Goal: Navigation & Orientation: Find specific page/section

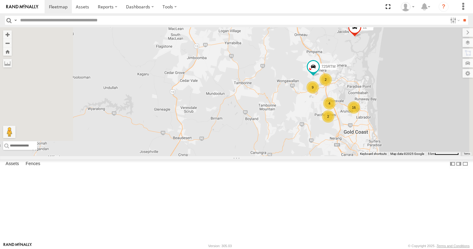
drag, startPoint x: 348, startPoint y: 102, endPoint x: 333, endPoint y: 129, distance: 30.5
click at [333, 129] on div "12 9 2 16 4 4 2 2 725RTM" at bounding box center [236, 91] width 473 height 129
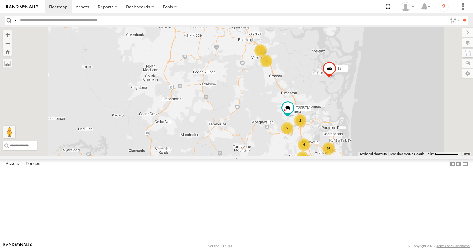
click at [267, 57] on div "4" at bounding box center [260, 50] width 12 height 12
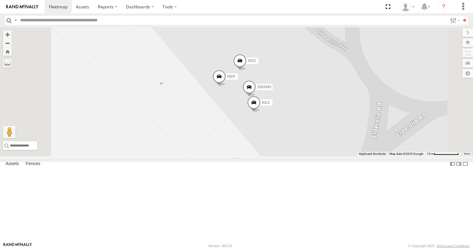
click at [261, 113] on span at bounding box center [254, 104] width 14 height 17
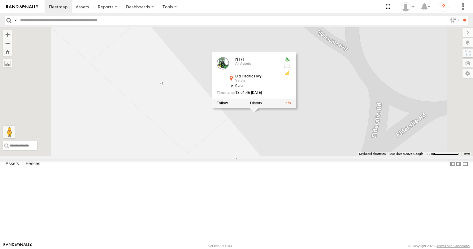
click at [296, 108] on div at bounding box center [254, 103] width 84 height 9
click at [262, 106] on label at bounding box center [256, 103] width 12 height 4
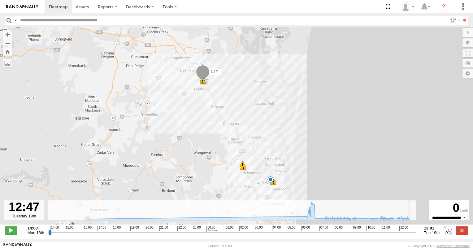
drag, startPoint x: 49, startPoint y: 236, endPoint x: 327, endPoint y: 184, distance: 282.7
type input "**********"
click at [410, 229] on input "range" at bounding box center [232, 232] width 368 height 6
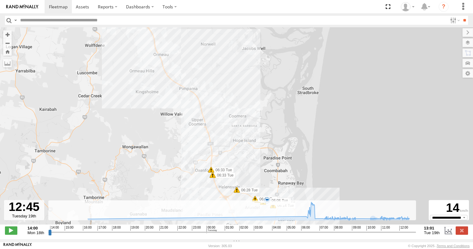
drag, startPoint x: 226, startPoint y: 98, endPoint x: 280, endPoint y: 158, distance: 80.8
click at [279, 156] on div "N1/1 16:20 Mon 05:45 Tue 06:06 Tue 06:33 Tue 06:33 Tue 06:54 Tue 06:14 Tue 06:2…" at bounding box center [236, 129] width 473 height 204
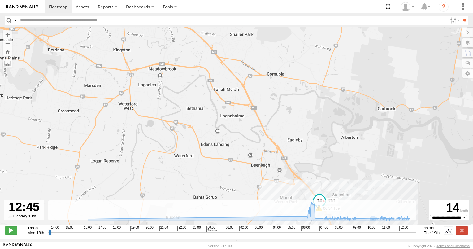
drag, startPoint x: 324, startPoint y: 161, endPoint x: 300, endPoint y: 101, distance: 65.1
click at [301, 102] on div "N1/1 16:20 Mon 05:45 Tue 06:06 Tue 06:33 Tue 06:33 Tue 06:54 Tue 06:14 Tue 06:2…" at bounding box center [236, 129] width 473 height 204
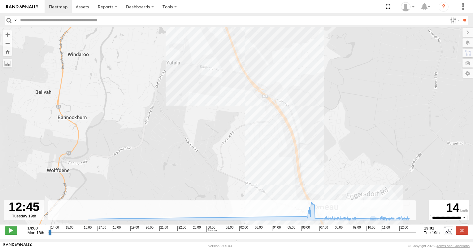
drag, startPoint x: 227, startPoint y: 104, endPoint x: 244, endPoint y: 174, distance: 72.0
click at [244, 172] on div "N1/1 16:20 Mon 05:45 Tue 06:06 Tue 06:33 Tue 06:33 Tue 06:54 Tue 06:14 Tue 06:2…" at bounding box center [236, 129] width 473 height 204
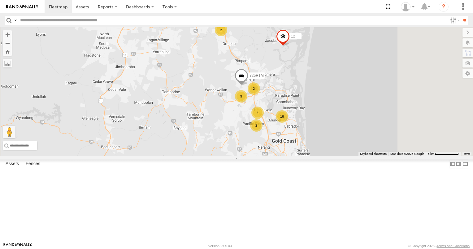
drag, startPoint x: 288, startPoint y: 121, endPoint x: 289, endPoint y: 141, distance: 19.5
click at [289, 141] on div "12 9 2 16 4 4 2 2 725RTM Bobcat" at bounding box center [236, 91] width 473 height 129
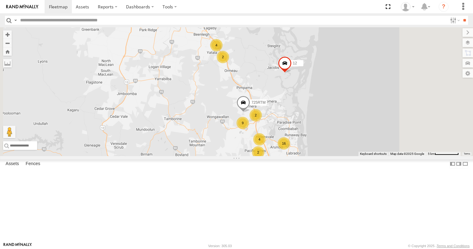
click at [229, 63] on div "2" at bounding box center [223, 57] width 12 height 12
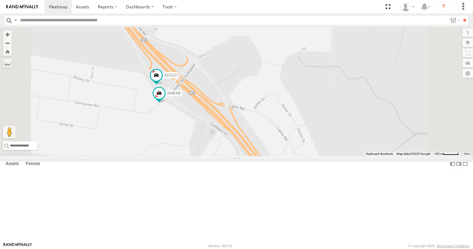
drag, startPoint x: 206, startPoint y: 118, endPoint x: 217, endPoint y: 146, distance: 30.2
click at [217, 146] on div "12 725RTM Bobcat 637ZJJ 334EN8" at bounding box center [236, 91] width 473 height 129
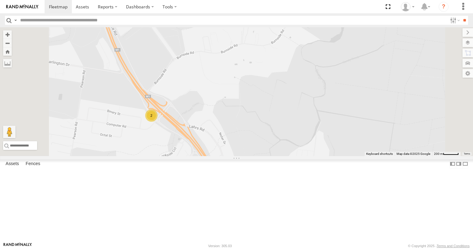
drag, startPoint x: 182, startPoint y: 122, endPoint x: 232, endPoint y: 160, distance: 63.6
click at [232, 156] on div "12 725RTM Bobcat 2" at bounding box center [236, 91] width 473 height 129
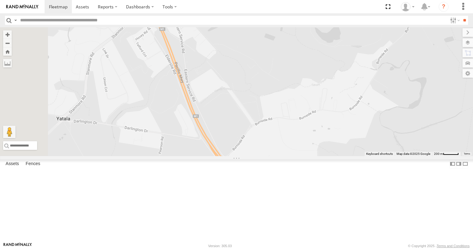
drag, startPoint x: 229, startPoint y: 161, endPoint x: 238, endPoint y: 179, distance: 20.1
click at [237, 156] on div "12 725RTM Bobcat 2 4" at bounding box center [236, 91] width 473 height 129
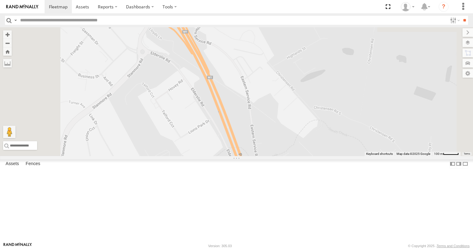
drag, startPoint x: 219, startPoint y: 110, endPoint x: 234, endPoint y: 173, distance: 64.3
click at [234, 156] on div "12 725RTM Bobcat" at bounding box center [236, 91] width 473 height 129
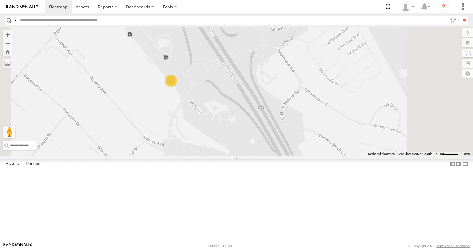
click at [177, 87] on div "4" at bounding box center [171, 81] width 12 height 12
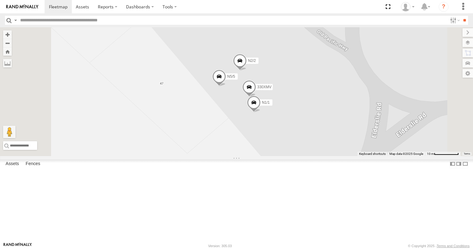
click at [247, 71] on span at bounding box center [240, 62] width 14 height 17
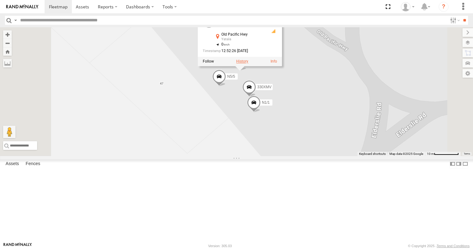
click at [248, 64] on label at bounding box center [242, 61] width 12 height 4
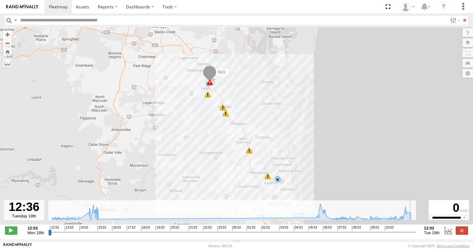
drag, startPoint x: 50, startPoint y: 236, endPoint x: 410, endPoint y: 204, distance: 361.6
type input "**********"
click at [410, 229] on input "range" at bounding box center [232, 232] width 368 height 6
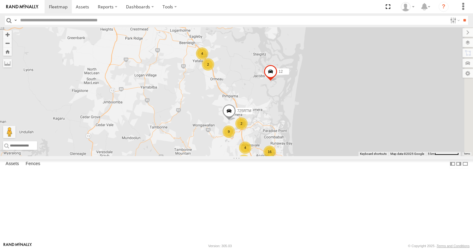
drag, startPoint x: 299, startPoint y: 99, endPoint x: 286, endPoint y: 144, distance: 46.9
click at [286, 144] on div "12 9 2 16 4 4 2 2 725RTM" at bounding box center [236, 91] width 473 height 129
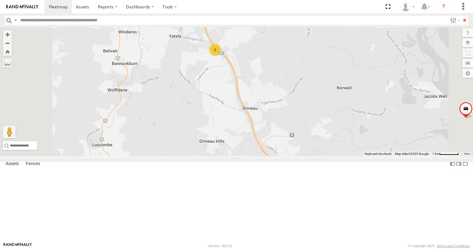
drag, startPoint x: 263, startPoint y: 133, endPoint x: 261, endPoint y: 176, distance: 43.4
click at [261, 156] on div "12 725RTM Spray rig N18/89 2 4" at bounding box center [236, 91] width 473 height 129
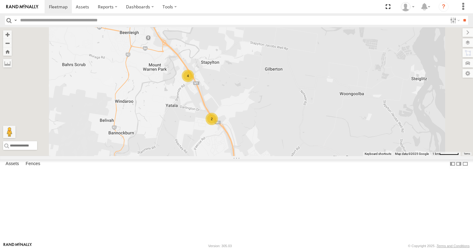
click at [194, 82] on div "4" at bounding box center [188, 76] width 12 height 12
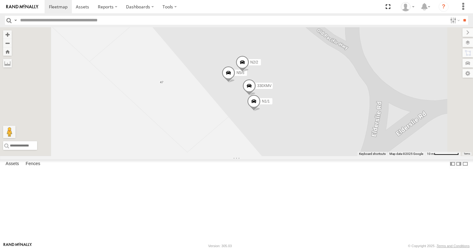
click at [249, 72] on span at bounding box center [243, 63] width 14 height 17
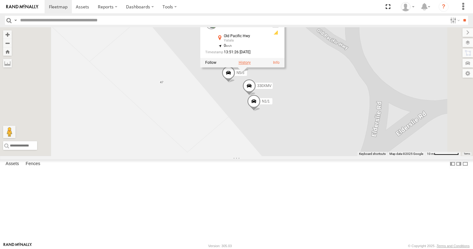
click at [251, 65] on label at bounding box center [245, 63] width 12 height 4
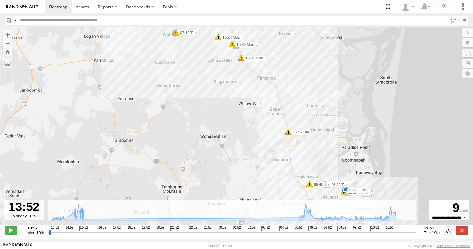
drag, startPoint x: 207, startPoint y: 103, endPoint x: 216, endPoint y: 195, distance: 91.8
click at [216, 193] on div "N2/2 14:03 Mon 15:34 Mon 16:16 Mon 06:05 Tue 06:17 Tue 06:45 Tue 06:55 Tue 14:4…" at bounding box center [236, 129] width 473 height 204
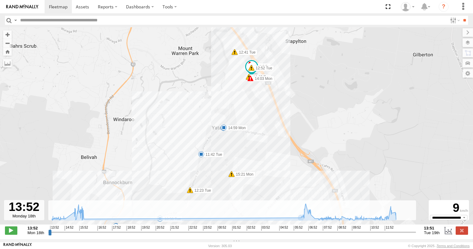
drag, startPoint x: 241, startPoint y: 114, endPoint x: 245, endPoint y: 200, distance: 86.5
click at [247, 199] on div "N2/2 14:03 Mon 15:34 Mon 16:16 Mon 06:05 Tue 06:17 Tue 06:45 Tue 06:55 Tue 14:4…" at bounding box center [236, 129] width 473 height 204
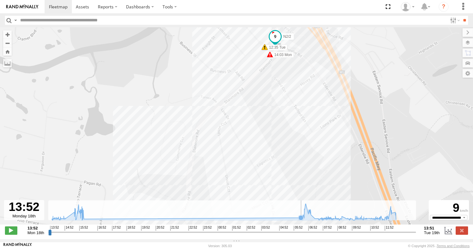
drag, startPoint x: 259, startPoint y: 137, endPoint x: 250, endPoint y: 222, distance: 85.2
click at [253, 221] on div "To navigate the map with touch gestures double-tap and hold your finger on the …" at bounding box center [236, 133] width 473 height 212
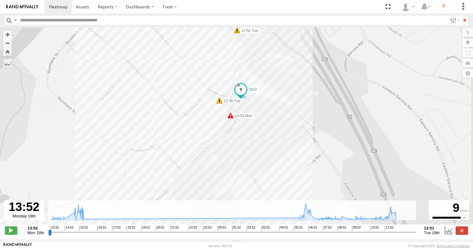
drag, startPoint x: 273, startPoint y: 131, endPoint x: 237, endPoint y: 170, distance: 53.0
click at [239, 168] on div "N2/2 14:03 Mon 15:34 Mon 16:16 Mon 06:05 Tue 06:17 Tue 06:45 Tue 06:55 Tue 14:4…" at bounding box center [236, 129] width 473 height 204
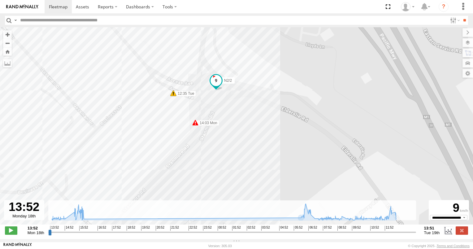
drag, startPoint x: 224, startPoint y: 130, endPoint x: 244, endPoint y: 160, distance: 36.6
click at [244, 159] on div "N2/2 14:03 Mon 15:34 Mon 16:16 Mon 06:05 Tue 06:17 Tue 06:45 Tue 06:55 Tue 14:4…" at bounding box center [236, 129] width 473 height 204
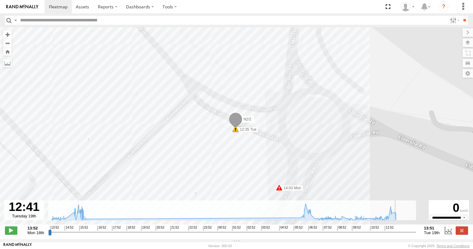
drag, startPoint x: 49, startPoint y: 236, endPoint x: 394, endPoint y: 233, distance: 345.7
type input "**********"
click at [396, 235] on input "range" at bounding box center [232, 232] width 368 height 6
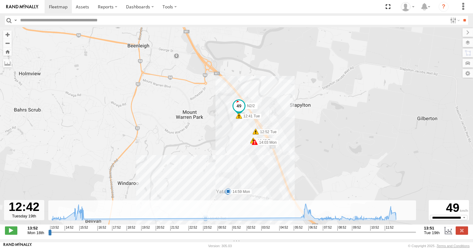
drag, startPoint x: 262, startPoint y: 152, endPoint x: 222, endPoint y: 116, distance: 53.2
click at [224, 116] on div "N2/2 14:03 Mon 15:34 Mon 16:16 Mon 06:05 Tue 06:17 Tue 06:45 Tue 06:55 Tue 14:4…" at bounding box center [236, 129] width 473 height 204
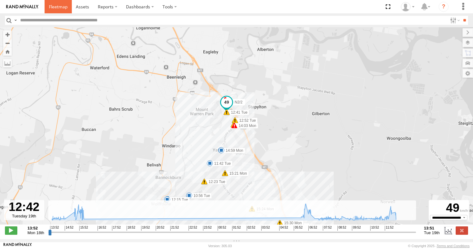
click at [52, 8] on span at bounding box center [58, 7] width 19 height 6
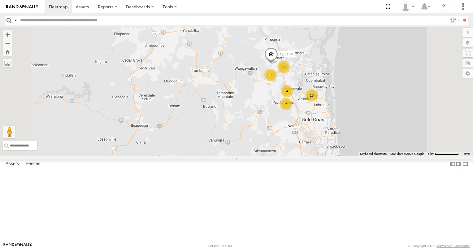
drag, startPoint x: 291, startPoint y: 80, endPoint x: 288, endPoint y: 135, distance: 54.9
click at [289, 133] on div "12 9 2 16 4 4 2 2 725RTM Bobcat" at bounding box center [236, 91] width 473 height 129
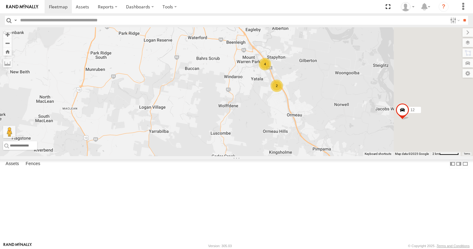
drag, startPoint x: 336, startPoint y: 131, endPoint x: 293, endPoint y: 142, distance: 44.1
click at [295, 141] on div "12 725RTM Bobcat 2 4 N18/89" at bounding box center [236, 91] width 473 height 129
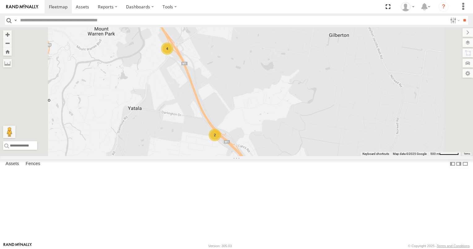
click at [173, 55] on div "4" at bounding box center [167, 48] width 12 height 12
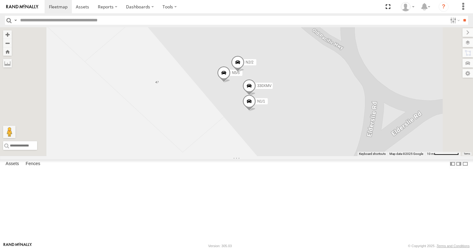
click at [256, 96] on span at bounding box center [249, 87] width 14 height 17
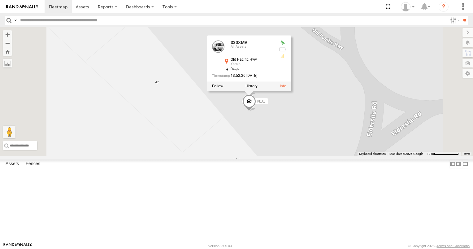
click at [321, 156] on div "12 725RTM Bobcat N18/89 N5/5 N2/2 330XMV N1/1 330XMV All Assets Old Pacific Hwy…" at bounding box center [236, 91] width 473 height 129
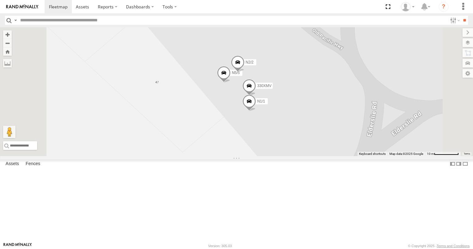
click at [256, 111] on span at bounding box center [249, 103] width 14 height 17
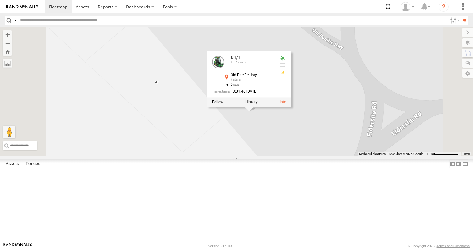
click at [327, 156] on div "12 725RTM Bobcat N18/89 N5/5 N2/2 330XMV N1/1 N1/1 All Assets Old Pacific Hwy Y…" at bounding box center [236, 91] width 473 height 129
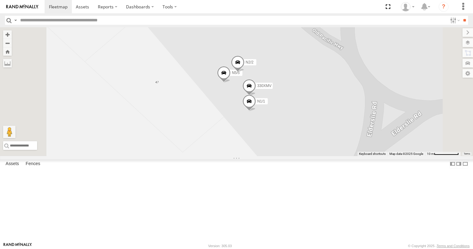
click at [245, 72] on span at bounding box center [238, 63] width 14 height 17
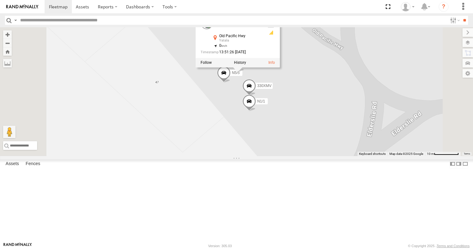
click at [310, 144] on div "12 725RTM Bobcat N18/89 N5/5 N2/2 330XMV N1/1 N2/2 All Assets Old Pacific Hwy Y…" at bounding box center [236, 91] width 473 height 129
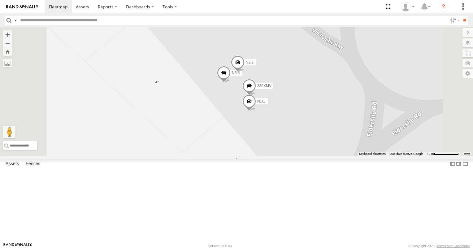
click at [231, 83] on span at bounding box center [224, 74] width 14 height 17
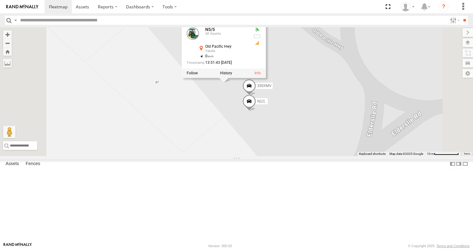
click at [256, 111] on span at bounding box center [249, 103] width 14 height 17
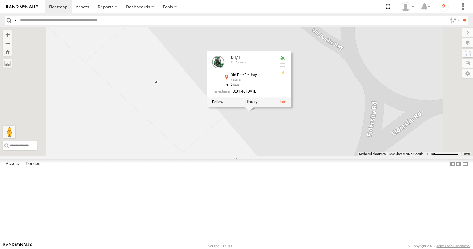
click at [315, 156] on div "12 725RTM Bobcat N18/89 N5/5 N2/2 330XMV N1/1 N1/1 All Assets Old Pacific Hwy Y…" at bounding box center [236, 91] width 473 height 129
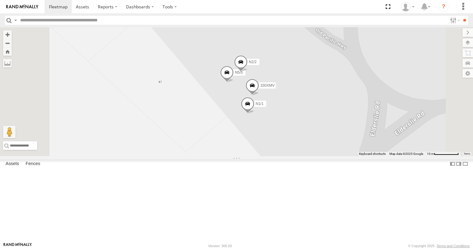
click at [254, 114] on span at bounding box center [248, 105] width 14 height 17
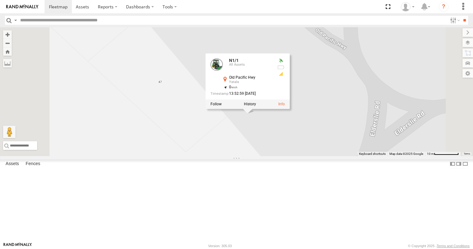
click at [318, 156] on div "12 725RTM Bobcat N18/89 N5/5 N2/2 330XMV N1/1 N1/1 All Assets Old Pacific Hwy Y…" at bounding box center [236, 91] width 473 height 129
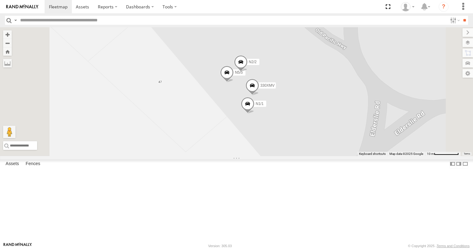
click at [234, 82] on span at bounding box center [227, 74] width 14 height 17
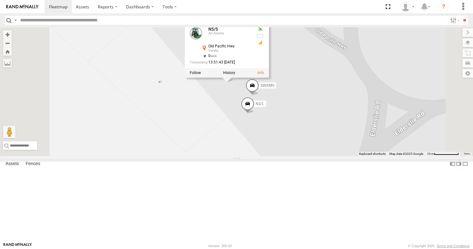
click at [306, 149] on div "12 725RTM Bobcat N18/89 N5/5 N2/2 330XMV N1/1 N5/5 All Assets Old Pacific Hwy Y…" at bounding box center [236, 91] width 473 height 129
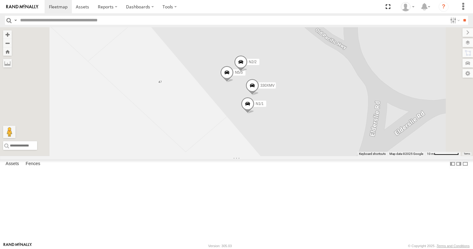
click at [248, 72] on span at bounding box center [241, 63] width 14 height 17
click at [254, 113] on span at bounding box center [248, 104] width 14 height 17
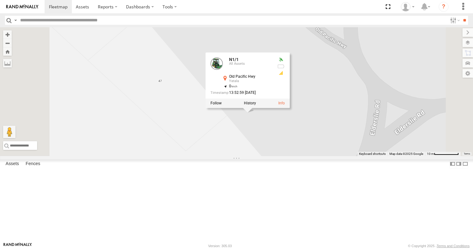
click at [326, 156] on div "12 725RTM Bobcat N18/89 N5/5 N2/2 330XMV N1/1 N1/1 All Assets Old Pacific Hwy Y…" at bounding box center [236, 91] width 473 height 129
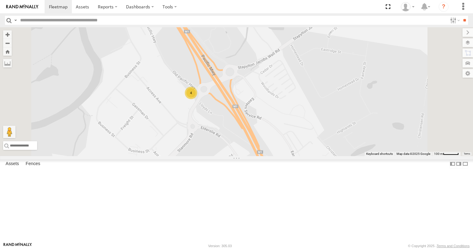
click at [197, 99] on div "4" at bounding box center [191, 93] width 12 height 12
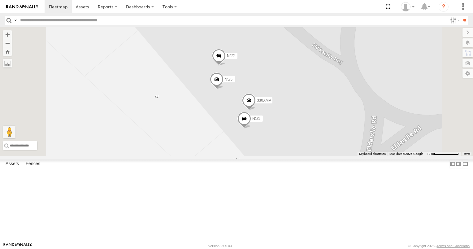
drag, startPoint x: 317, startPoint y: 131, endPoint x: 346, endPoint y: 131, distance: 28.8
click at [346, 131] on div "12 725RTM Bobcat N18/89 N5/5 N2/2 330XMV N1/1" at bounding box center [236, 91] width 473 height 129
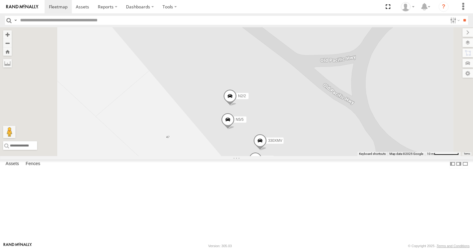
drag, startPoint x: 307, startPoint y: 175, endPoint x: 318, endPoint y: 215, distance: 41.2
click at [318, 156] on div "12 725RTM Bobcat N18/89 N5/5 N2/2 330XMV N1/1" at bounding box center [236, 91] width 473 height 129
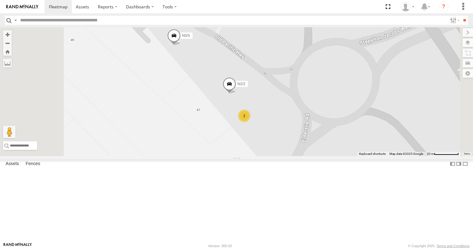
drag, startPoint x: 297, startPoint y: 176, endPoint x: 286, endPoint y: 146, distance: 32.0
click at [286, 147] on div "12 725RTM Bobcat N18/89 N5/5 N2/2 2" at bounding box center [236, 91] width 473 height 129
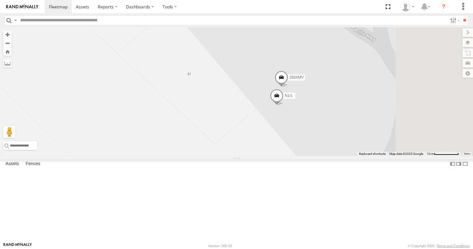
click at [284, 106] on span at bounding box center [277, 97] width 14 height 17
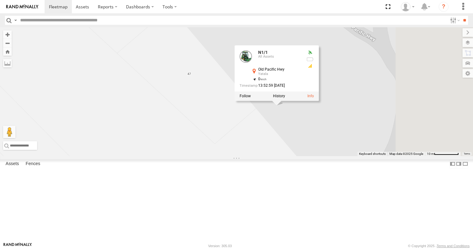
click at [337, 156] on div "12 725RTM Bobcat N18/89 330XMV N1/1 N1/1 All Assets Old Pacific Hwy Yatala -27.…" at bounding box center [236, 91] width 473 height 129
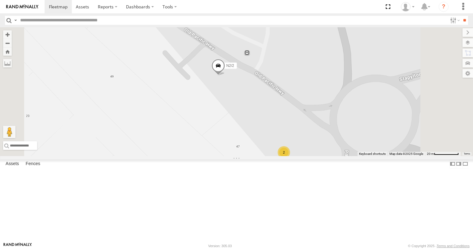
drag, startPoint x: 304, startPoint y: 121, endPoint x: 312, endPoint y: 177, distance: 56.0
click at [312, 156] on div "12 725RTM Bobcat N18/89 N2/2 2" at bounding box center [236, 91] width 473 height 129
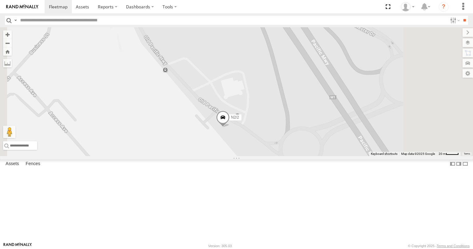
drag, startPoint x: 284, startPoint y: 156, endPoint x: 282, endPoint y: 177, distance: 21.2
click at [282, 156] on div "12 725RTM Bobcat N18/89 N2/2 N5/5 2" at bounding box center [236, 91] width 473 height 129
click at [229, 129] on span at bounding box center [222, 120] width 14 height 17
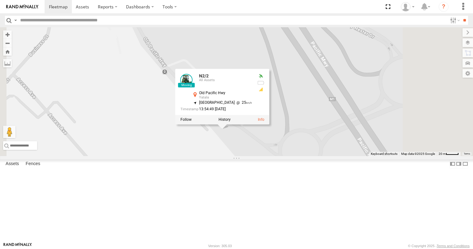
click at [288, 156] on div "12 725RTM Bobcat N18/89 N2/2 N5/5 2 N2/2 All Assets Old Pacific Hwy Yatala -27.…" at bounding box center [236, 91] width 473 height 129
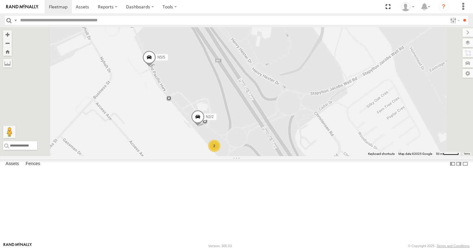
drag, startPoint x: 212, startPoint y: 145, endPoint x: 234, endPoint y: 163, distance: 29.4
click at [234, 156] on div "12 725RTM Bobcat N18/89 N2/2 N5/5 2" at bounding box center [236, 91] width 473 height 129
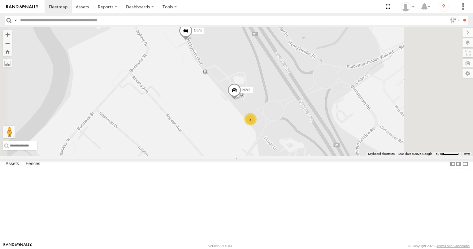
click at [257, 125] on div "2" at bounding box center [250, 119] width 12 height 12
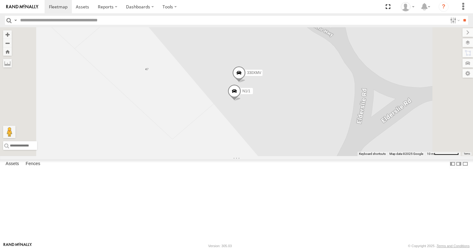
click at [241, 101] on span at bounding box center [234, 92] width 14 height 17
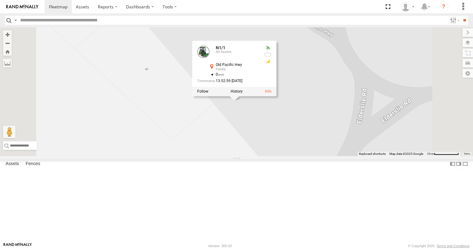
click at [320, 156] on div "12 725RTM Bobcat N18/89 N5/5 N2/2 330XMV N1/1 N1/1 All Assets Old Pacific Hwy Y…" at bounding box center [236, 91] width 473 height 129
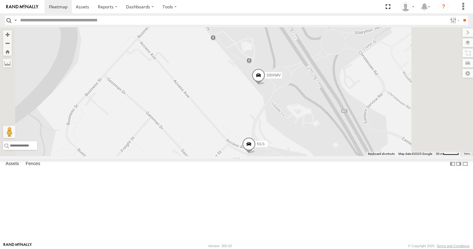
click at [256, 154] on span at bounding box center [249, 145] width 14 height 17
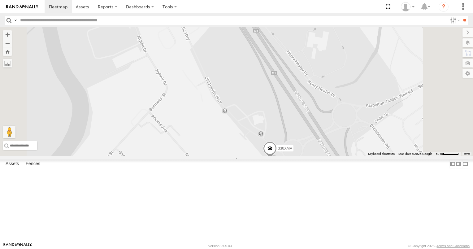
drag, startPoint x: 244, startPoint y: 125, endPoint x: 255, endPoint y: 199, distance: 74.5
click at [255, 156] on div "330XMV N1/1 N1/1 All Assets Stanmore Rd Yatala -27.73832 , 153.22618 North West…" at bounding box center [236, 91] width 473 height 129
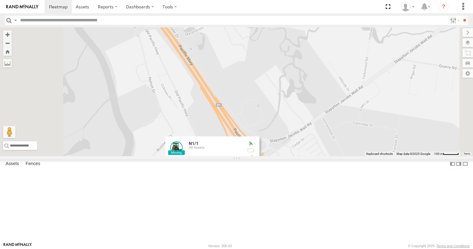
drag, startPoint x: 234, startPoint y: 129, endPoint x: 254, endPoint y: 141, distance: 23.8
click at [254, 140] on div "330XMV N1/1 N1/1 All Assets Stanmore Rd Yatala -27.73804 , 153.22567 South East…" at bounding box center [236, 91] width 473 height 129
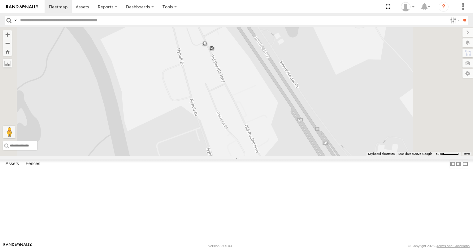
drag, startPoint x: 233, startPoint y: 89, endPoint x: 250, endPoint y: 176, distance: 88.7
click at [250, 156] on div "330XMV N1/1 N1/1 All Assets Stanmore Rd Yatala -27.73804 , 153.22567 South East…" at bounding box center [236, 91] width 473 height 129
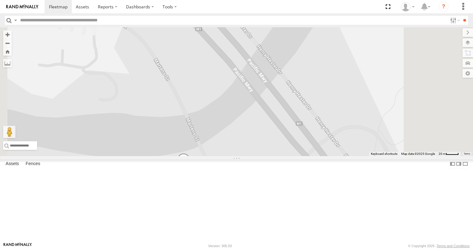
click at [190, 170] on span at bounding box center [184, 161] width 14 height 17
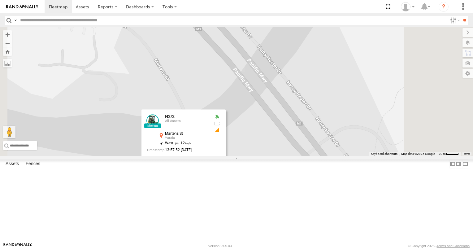
click at [140, 177] on span at bounding box center [133, 168] width 14 height 17
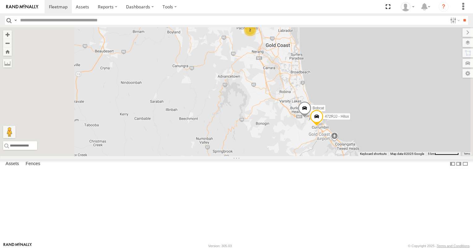
drag, startPoint x: 335, startPoint y: 137, endPoint x: 320, endPoint y: 176, distance: 41.6
click at [320, 156] on div "12 XB92CD/Water 10 2 15 2 3 N8/8 2 472RJJ - Hilux Bobcat" at bounding box center [236, 91] width 473 height 129
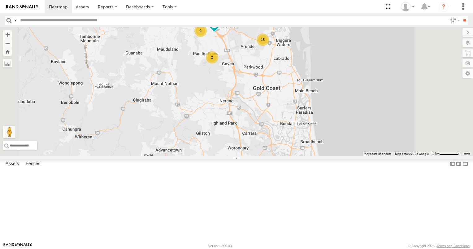
drag, startPoint x: 281, startPoint y: 176, endPoint x: 276, endPoint y: 187, distance: 11.6
click at [277, 156] on div "12 XB92CD/Water N8/8 472RJJ - Hilux Bobcat 6 15 4 2 99 2 2" at bounding box center [236, 91] width 473 height 129
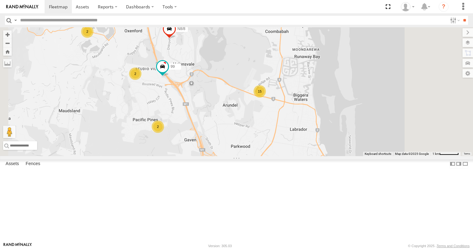
drag, startPoint x: 228, startPoint y: 199, endPoint x: 253, endPoint y: 209, distance: 26.4
click at [253, 156] on div "12 XB92CD/Water N8/8 472RJJ - Hilux Bobcat 99 N18/89 2 15 2 334EN8 3 Spray rig …" at bounding box center [236, 91] width 473 height 129
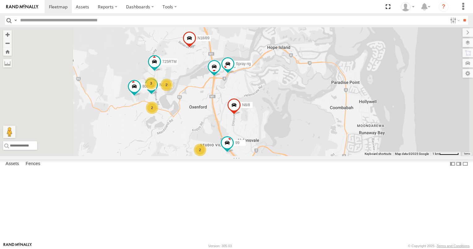
drag, startPoint x: 236, startPoint y: 195, endPoint x: 242, endPoint y: 210, distance: 16.7
click at [242, 156] on div "12 XB92CD/Water N8/8 472RJJ - Hilux Bobcat 99 N18/89 2 15 2 334EN8 3 Spray rig …" at bounding box center [236, 91] width 473 height 129
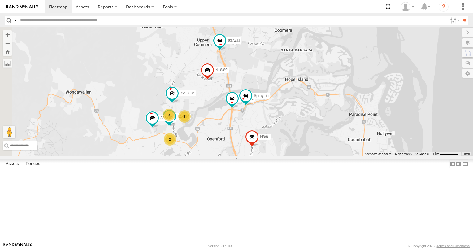
drag, startPoint x: 251, startPoint y: 195, endPoint x: 228, endPoint y: 130, distance: 68.6
click at [228, 130] on div "12 XB92CD/Water N8/8 472RJJ - Hilux Bobcat 99 N18/89 2 15 2 334EN8 3 Spray rig …" at bounding box center [236, 91] width 473 height 129
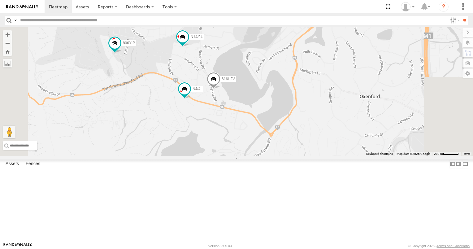
drag, startPoint x: 223, startPoint y: 132, endPoint x: 230, endPoint y: 173, distance: 41.1
click at [230, 156] on div "12 XB92CD/Water N8/8 472RJJ - Hilux Bobcat 99 N18/89 334EN8 Spray rig N14/94 72…" at bounding box center [236, 91] width 473 height 129
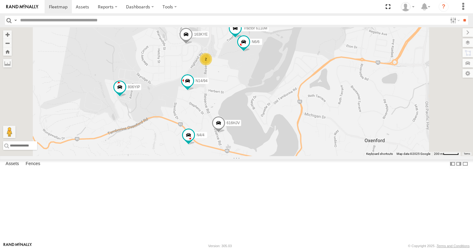
drag, startPoint x: 253, startPoint y: 140, endPoint x: 245, endPoint y: 154, distance: 16.8
click at [245, 154] on div "12 XB92CD/Water N8/8 472RJJ - Hilux Bobcat 99 N18/89 334EN8 Spray rig N14/94 72…" at bounding box center [236, 91] width 473 height 129
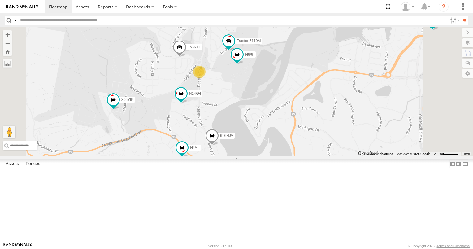
drag, startPoint x: 297, startPoint y: 132, endPoint x: 295, endPoint y: 146, distance: 13.5
click at [295, 145] on div "12 XB92CD/Water N8/8 472RJJ - Hilux Bobcat 99 N18/89 334EN8 Spray rig N14/94 72…" at bounding box center [236, 91] width 473 height 129
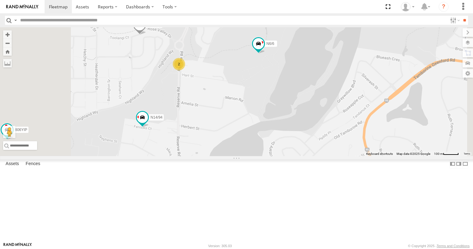
click at [185, 70] on div "2" at bounding box center [179, 64] width 12 height 12
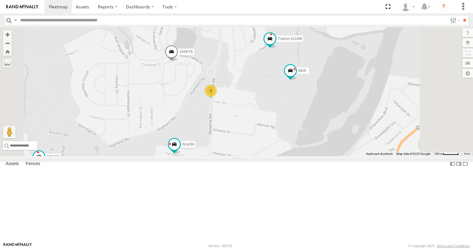
drag, startPoint x: 312, startPoint y: 160, endPoint x: 316, endPoint y: 138, distance: 22.1
click at [316, 138] on div "12 XB92CD/Water N8/8 472RJJ - Hilux Bobcat 99 N18/89 334EN8 Spray rig N14/94 72…" at bounding box center [236, 91] width 473 height 129
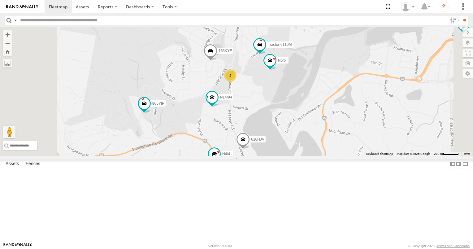
drag, startPoint x: 265, startPoint y: 174, endPoint x: 270, endPoint y: 152, distance: 22.0
click at [270, 152] on div "12 XB92CD/Water N8/8 472RJJ - Hilux Bobcat 99 N18/89 334EN8 Spray rig N14/94 72…" at bounding box center [236, 91] width 473 height 129
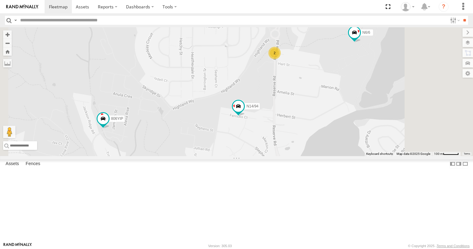
drag, startPoint x: 283, startPoint y: 138, endPoint x: 274, endPoint y: 177, distance: 40.1
click at [274, 156] on div "12 XB92CD/Water N8/8 472RJJ - Hilux Bobcat 99 N18/89 334EN8 Spray rig N14/94 72…" at bounding box center [236, 91] width 473 height 129
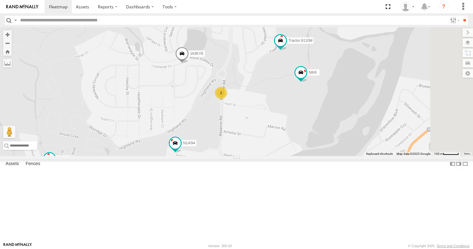
drag, startPoint x: 313, startPoint y: 122, endPoint x: 253, endPoint y: 162, distance: 72.1
click at [253, 156] on div "12 XB92CD/Water N8/8 472RJJ - Hilux Bobcat 99 N18/89 334EN8 Spray rig N14/94 72…" at bounding box center [236, 91] width 473 height 129
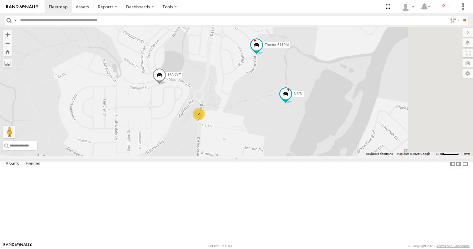
click at [205, 120] on div "2" at bounding box center [199, 114] width 12 height 12
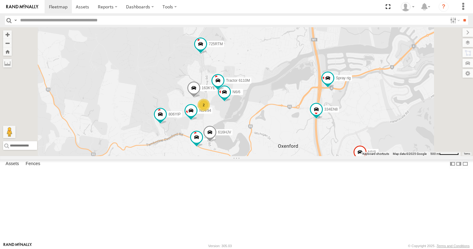
drag, startPoint x: 271, startPoint y: 164, endPoint x: 271, endPoint y: 149, distance: 14.9
click at [271, 149] on div "12 XB92CD/Water N8/8 472RJJ - Hilux Bobcat 99 N18/89 334EN8 Spray rig N14/94 72…" at bounding box center [236, 91] width 473 height 129
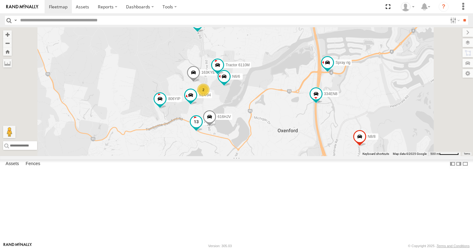
click at [202, 127] on span at bounding box center [196, 121] width 11 height 11
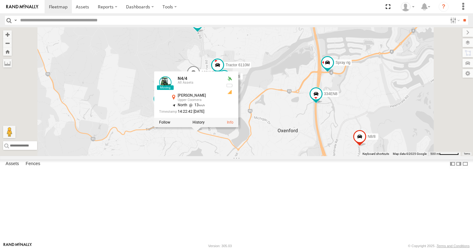
click at [265, 156] on div "12 XB92CD/Water N8/8 472RJJ - Hilux Bobcat 99 N18/89 334EN8 Spray rig N14/94 72…" at bounding box center [236, 91] width 473 height 129
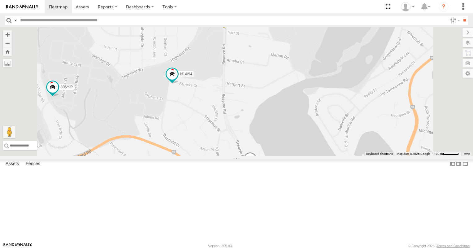
drag, startPoint x: 305, startPoint y: 66, endPoint x: 300, endPoint y: 124, distance: 58.4
click at [300, 124] on div "12 XB92CD/Water N8/8 472RJJ - Hilux Bobcat 99 N18/89 334EN8 Spray rig N14/94 72…" at bounding box center [236, 91] width 473 height 129
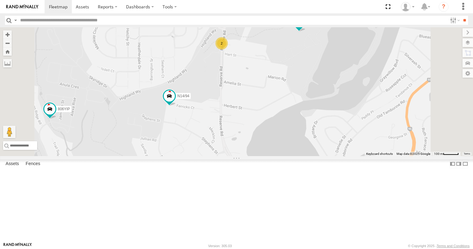
click at [228, 50] on div "2" at bounding box center [221, 43] width 12 height 12
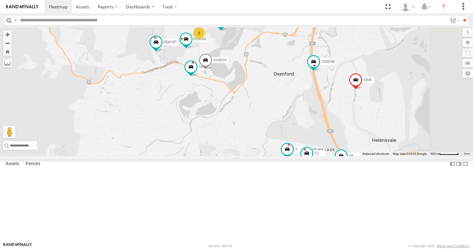
drag, startPoint x: 373, startPoint y: 172, endPoint x: 316, endPoint y: 139, distance: 66.0
click at [316, 140] on div "12 XB92CD/Water N8/8 472RJJ - Hilux Bobcat 99 N18/89 334EN8 Spray rig N14/94 72…" at bounding box center [236, 91] width 473 height 129
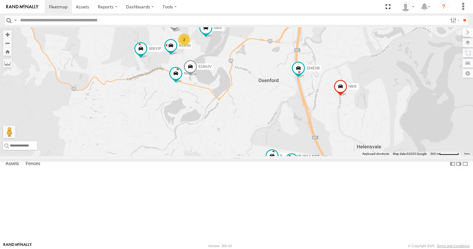
drag, startPoint x: 298, startPoint y: 149, endPoint x: 351, endPoint y: 185, distance: 63.8
click at [349, 156] on div "12 XB92CD/Water N8/8 472RJJ - Hilux Bobcat 99 N18/89 334EN8 Spray rig N14/94 72…" at bounding box center [236, 91] width 473 height 129
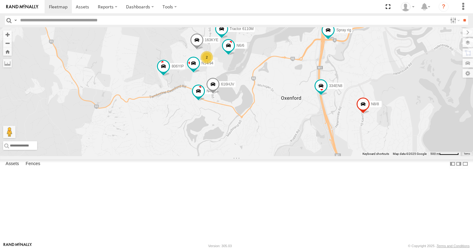
drag, startPoint x: 315, startPoint y: 164, endPoint x: 334, endPoint y: 201, distance: 41.8
click at [334, 156] on div "12 XB92CD/Water N8/8 472RJJ - Hilux Bobcat 99 N18/89 334EN8 Spray rig N14/94 72…" at bounding box center [236, 91] width 473 height 129
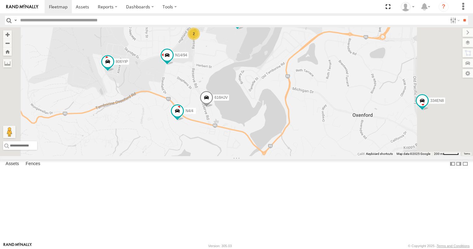
drag, startPoint x: 304, startPoint y: 136, endPoint x: 337, endPoint y: 175, distance: 51.0
click at [337, 156] on div "12 XB92CD/Water N8/8 472RJJ - Hilux Bobcat 99 N18/89 334EN8 Spray rig N14/94 72…" at bounding box center [236, 91] width 473 height 129
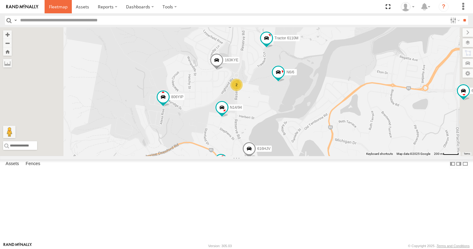
click at [60, 7] on span at bounding box center [58, 7] width 19 height 6
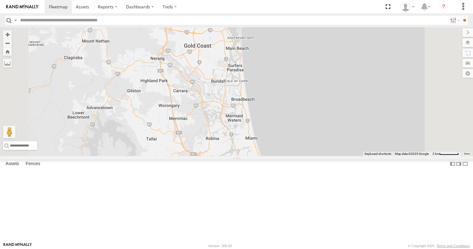
drag, startPoint x: 312, startPoint y: 127, endPoint x: 314, endPoint y: 201, distance: 74.3
click at [314, 156] on div "12 XB92CD/Water 472RJJ - Hilux Bobcat" at bounding box center [236, 91] width 473 height 129
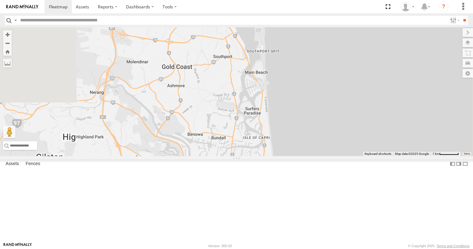
drag, startPoint x: 271, startPoint y: 128, endPoint x: 317, endPoint y: 206, distance: 90.6
click at [317, 156] on div "12 XB92CD/Water 472RJJ - Hilux Bobcat N8/8 725RTM N18/89" at bounding box center [236, 91] width 473 height 129
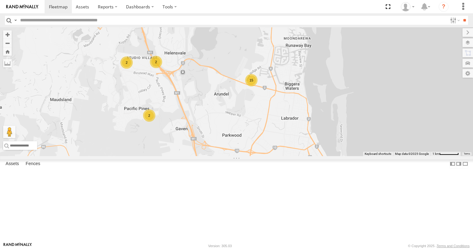
drag, startPoint x: 268, startPoint y: 134, endPoint x: 290, endPoint y: 149, distance: 27.4
click at [290, 149] on div "12 XB92CD/Water 472RJJ - Hilux Bobcat N8/8 725RTM N18/89 2 637ZJJ 15 2 Spray ri…" at bounding box center [236, 91] width 473 height 129
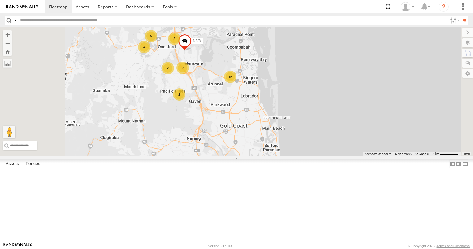
drag, startPoint x: 295, startPoint y: 180, endPoint x: 285, endPoint y: 133, distance: 47.2
click at [286, 135] on div "12 XB92CD/Water 472RJJ - Hilux Bobcat N8/8 725RTM N18/89 5 2 15 4 2 2 2" at bounding box center [236, 91] width 473 height 129
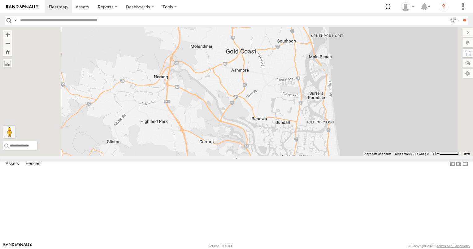
drag, startPoint x: 292, startPoint y: 166, endPoint x: 283, endPoint y: 125, distance: 42.6
click at [283, 126] on div "12 XB92CD/Water 472RJJ - Hilux Bobcat N8/8 725RTM N18/89 15 2" at bounding box center [236, 91] width 473 height 129
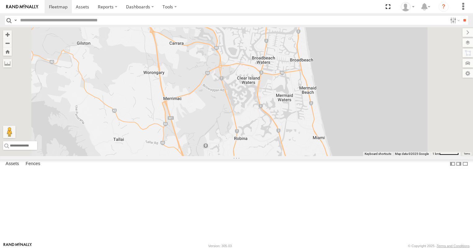
drag, startPoint x: 291, startPoint y: 134, endPoint x: 278, endPoint y: 105, distance: 31.6
click at [278, 106] on div "12 XB92CD/Water 472RJJ - Hilux Bobcat N8/8 725RTM N18/89 15 2" at bounding box center [236, 91] width 473 height 129
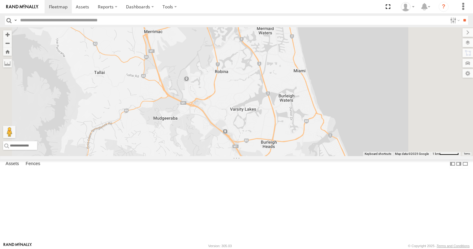
drag, startPoint x: 295, startPoint y: 139, endPoint x: 272, endPoint y: 69, distance: 73.6
click at [274, 72] on div "12 XB92CD/Water 472RJJ - Hilux Bobcat N8/8 725RTM N18/89 15 2" at bounding box center [236, 91] width 473 height 129
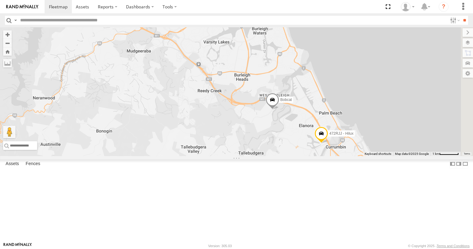
drag, startPoint x: 269, startPoint y: 96, endPoint x: 302, endPoint y: 145, distance: 58.8
click at [301, 143] on div "12 XB92CD/Water 472RJJ - Hilux Bobcat N8/8 725RTM N18/89 15 2" at bounding box center [236, 91] width 473 height 129
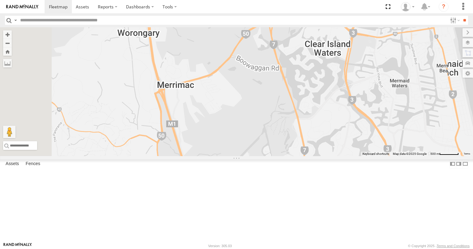
drag, startPoint x: 285, startPoint y: 120, endPoint x: 314, endPoint y: 206, distance: 90.6
click at [314, 156] on div "12 XB92CD/Water 472RJJ - Hilux Bobcat N8/8 725RTM N18/89" at bounding box center [236, 91] width 473 height 129
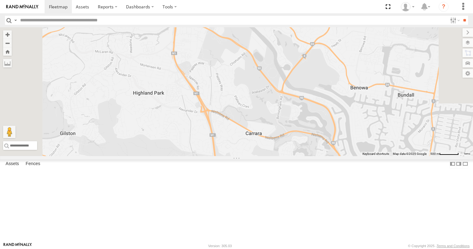
drag, startPoint x: 320, startPoint y: 135, endPoint x: 346, endPoint y: 165, distance: 39.5
click at [346, 156] on div "12 XB92CD/Water 472RJJ - Hilux Bobcat N8/8 725RTM N18/89" at bounding box center [236, 91] width 473 height 129
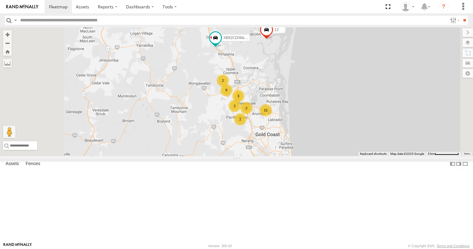
drag, startPoint x: 281, startPoint y: 106, endPoint x: 290, endPoint y: 205, distance: 99.5
click at [292, 156] on div "12 XB92CD/Water 472RJJ - Hilux Bobcat 9 3 15 2 2 2 2" at bounding box center [236, 91] width 473 height 129
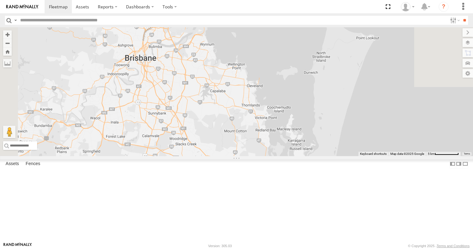
drag, startPoint x: 254, startPoint y: 136, endPoint x: 279, endPoint y: 210, distance: 78.3
click at [279, 156] on div "12 XB92CD/Water 472RJJ - Hilux Bobcat 9 3 15 2 2 2 2 4" at bounding box center [236, 91] width 473 height 129
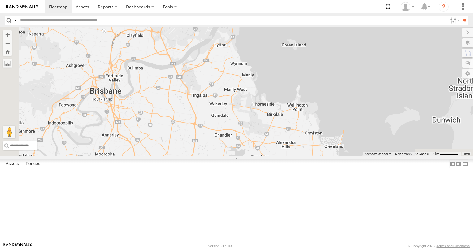
drag, startPoint x: 324, startPoint y: 235, endPoint x: 346, endPoint y: 125, distance: 112.3
click at [342, 133] on div "12 XB92CD/Water 472RJJ - Hilux Bobcat" at bounding box center [236, 91] width 473 height 129
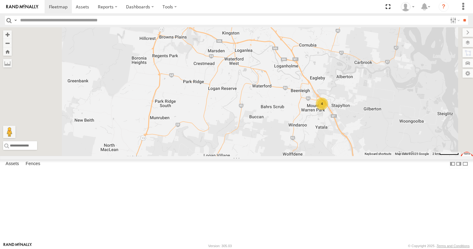
drag, startPoint x: 371, startPoint y: 190, endPoint x: 332, endPoint y: 166, distance: 46.0
click at [334, 156] on div "12 XB92CD/Water 472RJJ - Hilux Bobcat 4" at bounding box center [236, 91] width 473 height 129
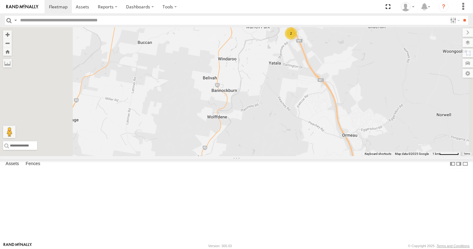
drag, startPoint x: 330, startPoint y: 103, endPoint x: 331, endPoint y: 135, distance: 32.2
click at [331, 134] on div "12 XB92CD/Water 472RJJ - Hilux Bobcat 2 2" at bounding box center [236, 91] width 473 height 129
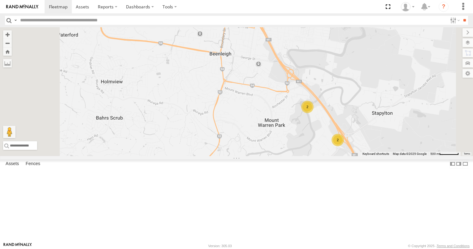
drag, startPoint x: 356, startPoint y: 187, endPoint x: 323, endPoint y: 180, distance: 33.7
click at [323, 156] on div "12 XB92CD/Water 472RJJ - Hilux Bobcat 2 2" at bounding box center [236, 91] width 473 height 129
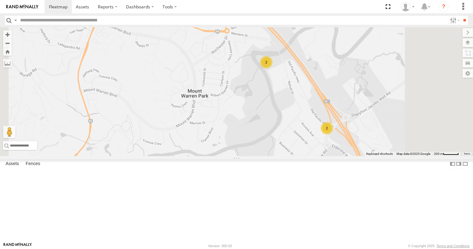
click at [272, 68] on div "2" at bounding box center [266, 62] width 12 height 12
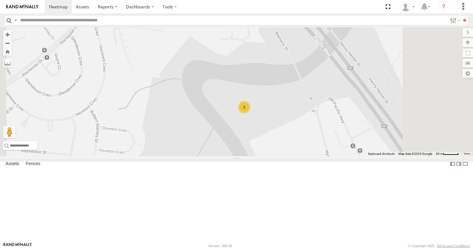
drag, startPoint x: 363, startPoint y: 197, endPoint x: 315, endPoint y: 124, distance: 87.2
click at [315, 124] on div "12 XB92CD/Water 472RJJ - Hilux Bobcat 2" at bounding box center [236, 91] width 473 height 129
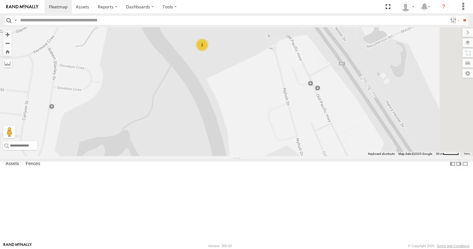
drag, startPoint x: 348, startPoint y: 156, endPoint x: 310, endPoint y: 91, distance: 74.7
click at [318, 102] on div "12 XB92CD/Water 472RJJ - Hilux Bobcat 2" at bounding box center [236, 91] width 473 height 129
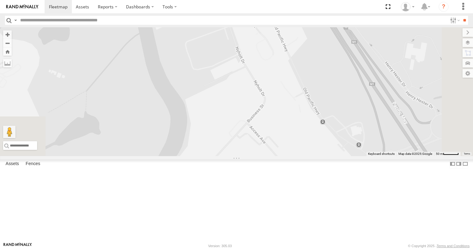
drag, startPoint x: 349, startPoint y: 154, endPoint x: 301, endPoint y: 66, distance: 100.3
click at [311, 80] on div "12 XB92CD/Water 472RJJ - Hilux Bobcat 2" at bounding box center [236, 91] width 473 height 129
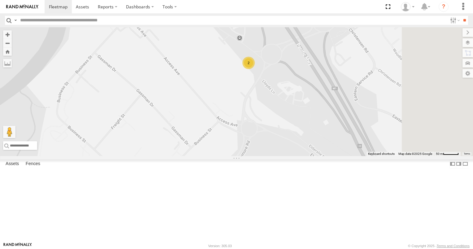
drag, startPoint x: 338, startPoint y: 134, endPoint x: 300, endPoint y: 161, distance: 46.9
click at [300, 156] on div "12 XB92CD/Water 472RJJ - Hilux Bobcat 2 2" at bounding box center [236, 91] width 473 height 129
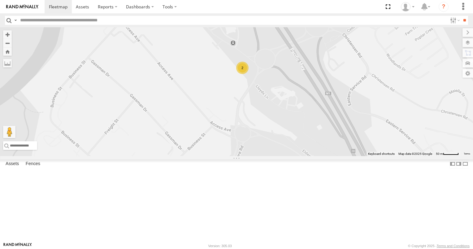
click at [249, 74] on div "2" at bounding box center [242, 68] width 12 height 12
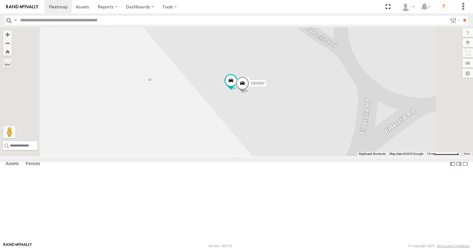
drag, startPoint x: 236, startPoint y: 103, endPoint x: 294, endPoint y: 206, distance: 118.4
click at [293, 156] on div "12 XB92CD/Water 472RJJ - Hilux Bobcat 330XMV N1/1" at bounding box center [236, 91] width 473 height 129
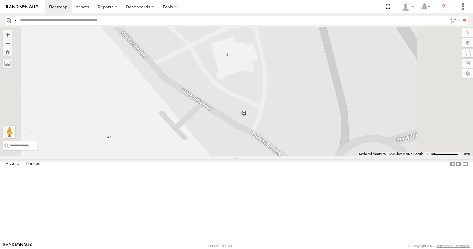
drag, startPoint x: 224, startPoint y: 134, endPoint x: 284, endPoint y: 195, distance: 85.4
click at [282, 156] on div "12 XB92CD/Water 472RJJ - Hilux Bobcat 330XMV N1/1" at bounding box center [236, 91] width 473 height 129
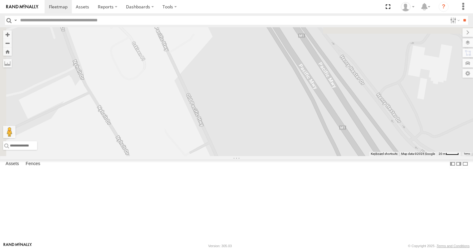
drag, startPoint x: 236, startPoint y: 128, endPoint x: 276, endPoint y: 199, distance: 81.9
click at [285, 156] on div "12 XB92CD/Water 472RJJ - Hilux Bobcat 330XMV N1/1" at bounding box center [236, 91] width 473 height 129
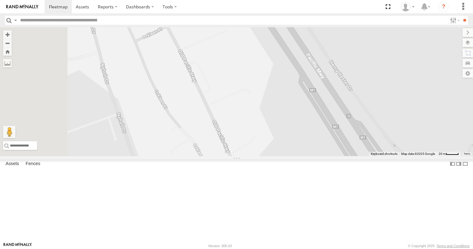
drag, startPoint x: 248, startPoint y: 122, endPoint x: 280, endPoint y: 194, distance: 78.7
click at [279, 156] on div "12 XB92CD/Water 472RJJ - Hilux Bobcat 330XMV N1/1" at bounding box center [236, 91] width 473 height 129
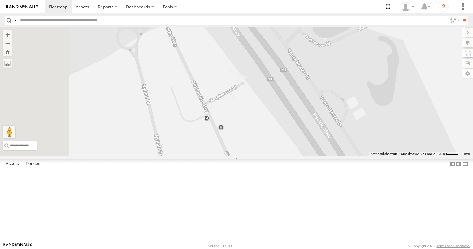
drag, startPoint x: 255, startPoint y: 141, endPoint x: 265, endPoint y: 162, distance: 23.7
click at [265, 156] on div "12 XB92CD/Water 472RJJ - Hilux Bobcat 330XMV N1/1" at bounding box center [236, 91] width 473 height 129
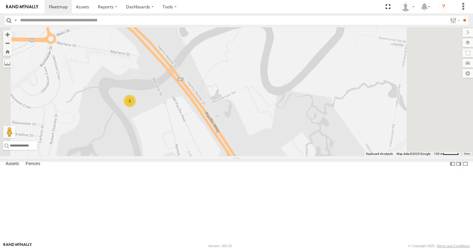
click at [259, 144] on div "12 XB92CD/Water 472RJJ - Hilux Bobcat 330XMV N1/1 2" at bounding box center [236, 91] width 473 height 129
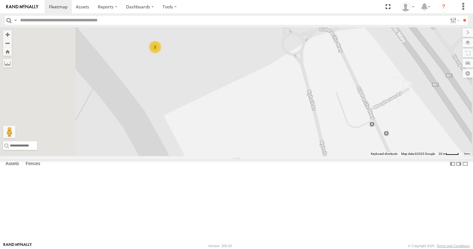
drag, startPoint x: 242, startPoint y: 112, endPoint x: 262, endPoint y: 155, distance: 47.2
click at [262, 154] on div "12 XB92CD/Water 472RJJ - Hilux Bobcat 330XMV N1/1 2" at bounding box center [236, 91] width 473 height 129
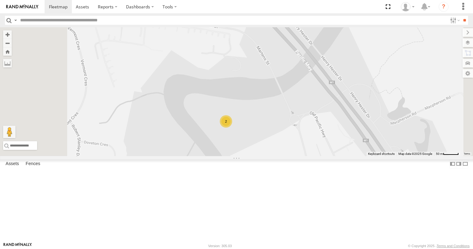
drag, startPoint x: 341, startPoint y: 211, endPoint x: 328, endPoint y: 170, distance: 43.9
click at [328, 156] on div "12 XB92CD/Water 472RJJ - Hilux Bobcat 330XMV N1/1 2" at bounding box center [236, 91] width 473 height 129
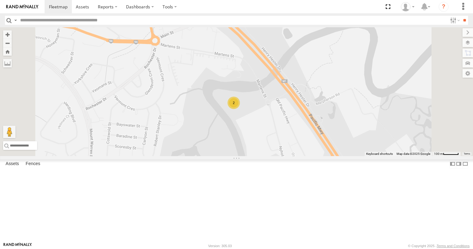
drag, startPoint x: 348, startPoint y: 188, endPoint x: 328, endPoint y: 148, distance: 44.8
click at [329, 150] on div "12 XB92CD/Water 472RJJ - Hilux Bobcat 330XMV N1/1 2" at bounding box center [236, 91] width 473 height 129
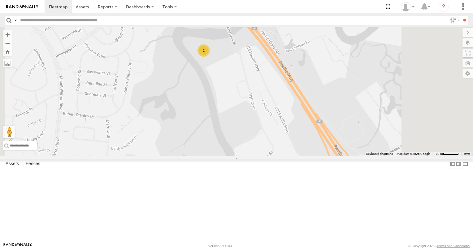
drag, startPoint x: 337, startPoint y: 179, endPoint x: 325, endPoint y: 159, distance: 23.5
click at [325, 156] on div "12 XB92CD/Water 472RJJ - Hilux Bobcat 2 2" at bounding box center [236, 91] width 473 height 129
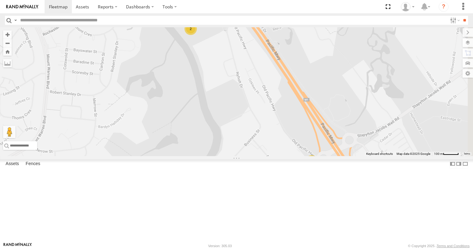
click at [318, 167] on div "2" at bounding box center [311, 161] width 12 height 12
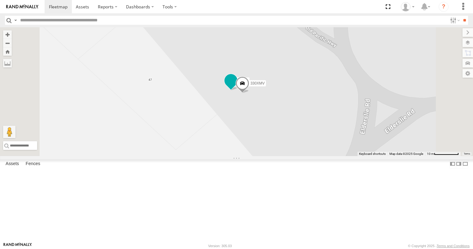
click at [236, 86] on span at bounding box center [230, 80] width 11 height 11
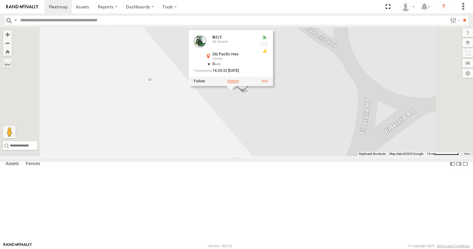
click at [239, 84] on label at bounding box center [233, 81] width 12 height 4
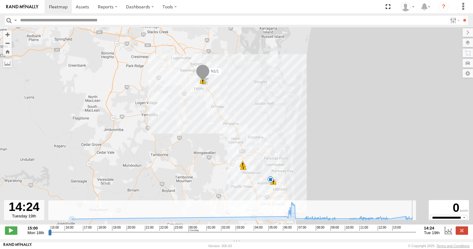
drag, startPoint x: 50, startPoint y: 235, endPoint x: 423, endPoint y: 242, distance: 373.0
type input "**********"
click at [416, 235] on input "range" at bounding box center [232, 232] width 368 height 6
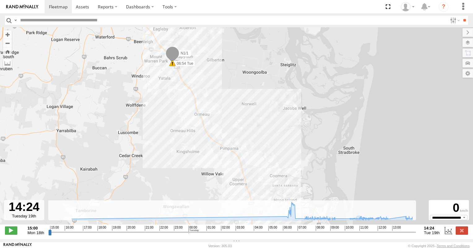
drag, startPoint x: 239, startPoint y: 149, endPoint x: 254, endPoint y: 172, distance: 28.0
click at [254, 172] on div "N1/1 16:20 Mon 05:45 Tue 06:06 Tue 06:33 Tue 06:33 Tue 06:54 Tue 06:14 Tue 06:2…" at bounding box center [236, 129] width 473 height 204
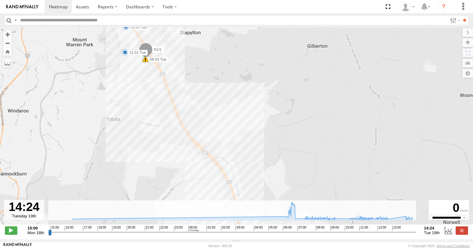
drag, startPoint x: 218, startPoint y: 127, endPoint x: 275, endPoint y: 179, distance: 77.1
click at [275, 178] on div "N1/1 16:20 Mon 05:45 Tue 06:06 Tue 06:33 Tue 06:33 Tue 06:54 Tue 06:14 Tue 06:2…" at bounding box center [236, 129] width 473 height 204
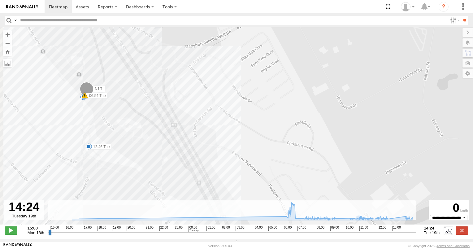
drag, startPoint x: 190, startPoint y: 107, endPoint x: 251, endPoint y: 147, distance: 72.8
click at [253, 147] on div "N1/1 16:20 Mon 05:45 Tue 06:06 Tue 06:33 Tue 06:33 Tue 06:54 Tue 06:14 Tue 06:2…" at bounding box center [236, 129] width 473 height 204
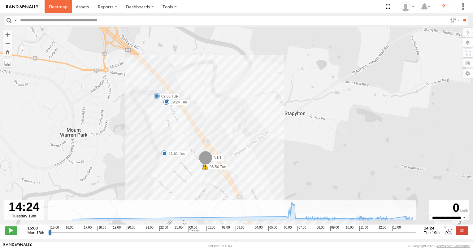
click at [57, 8] on span at bounding box center [58, 7] width 19 height 6
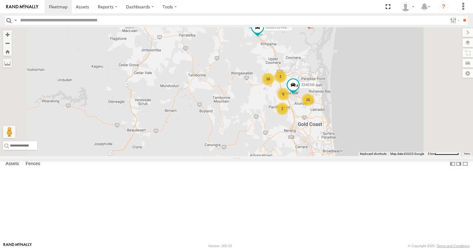
drag, startPoint x: 266, startPoint y: 86, endPoint x: 273, endPoint y: 127, distance: 41.5
click at [273, 124] on div "12 XB92CD/Water 10 5 15 334EN8 4 2 2 Bobcat" at bounding box center [236, 91] width 473 height 129
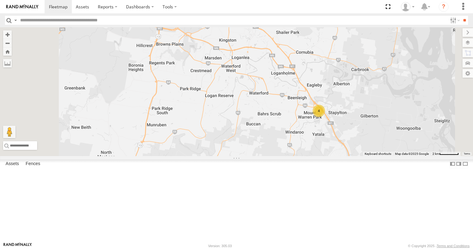
drag, startPoint x: 321, startPoint y: 156, endPoint x: 286, endPoint y: 158, distance: 34.4
click at [288, 156] on div "12 XB92CD/Water 334EN8 Bobcat 4" at bounding box center [236, 91] width 473 height 129
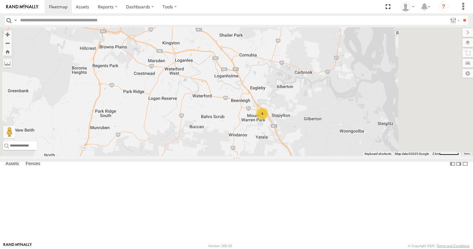
click at [268, 120] on div "4" at bounding box center [262, 113] width 12 height 12
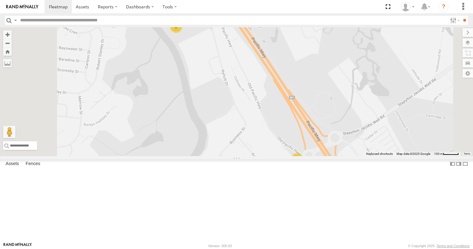
click at [182, 33] on div "2" at bounding box center [176, 26] width 12 height 12
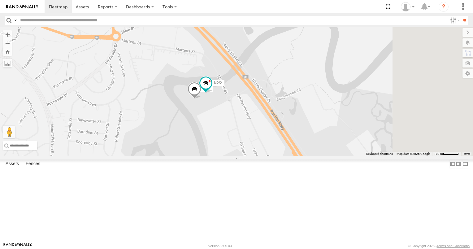
drag, startPoint x: 338, startPoint y: 172, endPoint x: 297, endPoint y: 136, distance: 54.8
click at [297, 137] on div "12 XB92CD/Water 334EN8 Bobcat N5/5 N2/2" at bounding box center [236, 91] width 473 height 129
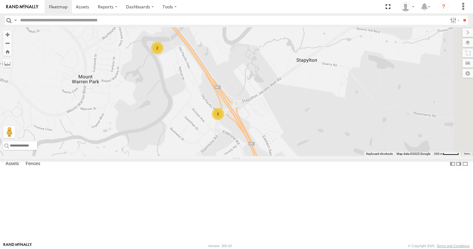
drag, startPoint x: 301, startPoint y: 179, endPoint x: 276, endPoint y: 132, distance: 53.0
click at [277, 132] on div "12 XB92CD/Water 334EN8 Bobcat 2 2" at bounding box center [236, 91] width 473 height 129
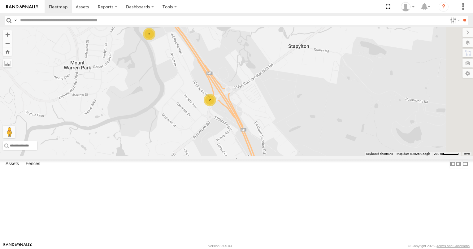
click at [216, 106] on div "2" at bounding box center [210, 100] width 12 height 12
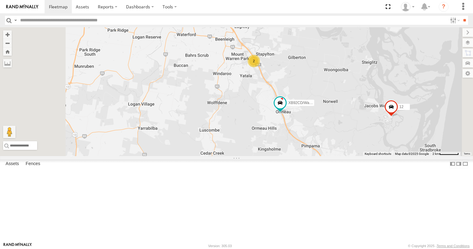
drag, startPoint x: 297, startPoint y: 54, endPoint x: 290, endPoint y: 154, distance: 100.2
click at [292, 153] on div "12 XB92CD/Water 637ZJJ N8/8 4 16 2 2 99 Spray rig 2 2 2 2 N18/89" at bounding box center [236, 91] width 473 height 129
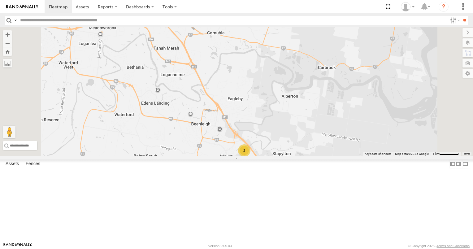
drag, startPoint x: 306, startPoint y: 149, endPoint x: 271, endPoint y: 89, distance: 69.8
click at [273, 91] on div "12 XB92CD/Water 637ZJJ N8/8 99 Spray rig N18/89 2" at bounding box center [236, 91] width 473 height 129
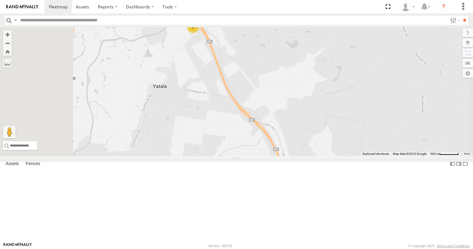
click at [199, 33] on div "2" at bounding box center [193, 27] width 12 height 12
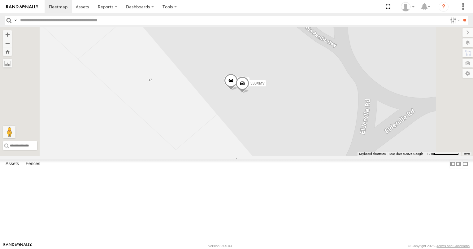
click at [238, 91] on span at bounding box center [231, 82] width 14 height 17
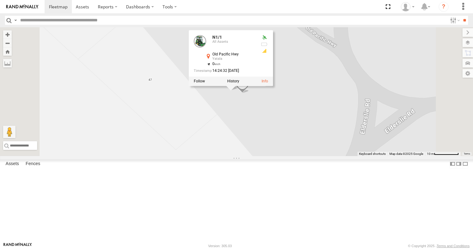
click at [308, 143] on div "12 XB92CD/Water 637ZJJ N8/8 99 Spray rig N18/89 330XMV N1/1 N1/1 All Assets Old…" at bounding box center [236, 91] width 473 height 129
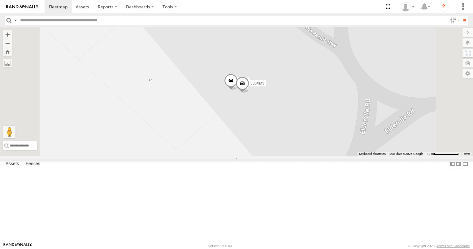
click at [249, 93] on span at bounding box center [243, 84] width 14 height 17
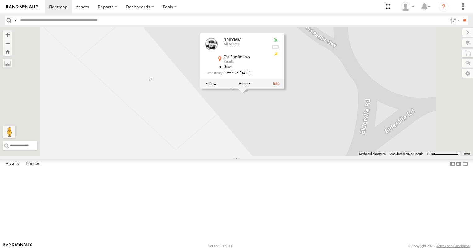
click at [309, 143] on div "12 XB92CD/Water 637ZJJ N8/8 99 Spray rig N18/89 330XMV N1/1 330XMV All Assets O…" at bounding box center [236, 91] width 473 height 129
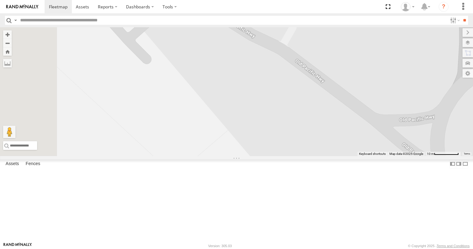
drag, startPoint x: 256, startPoint y: 115, endPoint x: 345, endPoint y: 221, distance: 138.9
click at [345, 156] on div "12 XB92CD/Water 637ZJJ N8/8 99 Spray rig N18/89 330XMV N1/1" at bounding box center [236, 91] width 473 height 129
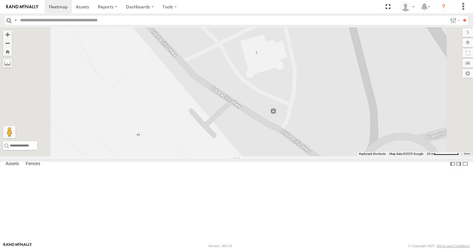
drag, startPoint x: 228, startPoint y: 128, endPoint x: 280, endPoint y: 173, distance: 68.7
click at [279, 156] on div "12 XB92CD/Water 637ZJJ N8/8 99 Spray rig N18/89 330XMV N1/1" at bounding box center [236, 91] width 473 height 129
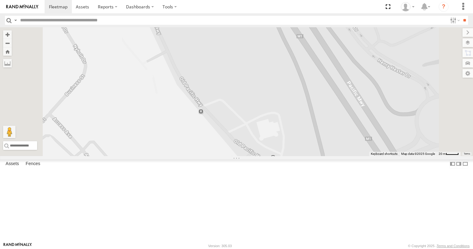
drag, startPoint x: 225, startPoint y: 128, endPoint x: 260, endPoint y: 184, distance: 66.8
click at [258, 156] on div "12 XB92CD/Water 637ZJJ N8/8 99 Spray rig N18/89 2" at bounding box center [236, 91] width 473 height 129
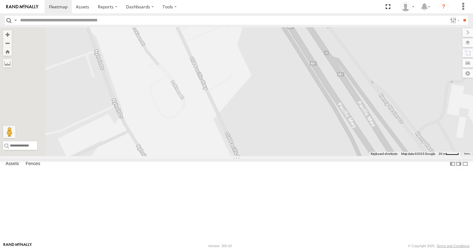
drag, startPoint x: 237, startPoint y: 133, endPoint x: 268, endPoint y: 193, distance: 67.0
click at [267, 156] on div "12 XB92CD/Water 637ZJJ N8/8 99 Spray rig N18/89 2" at bounding box center [236, 91] width 473 height 129
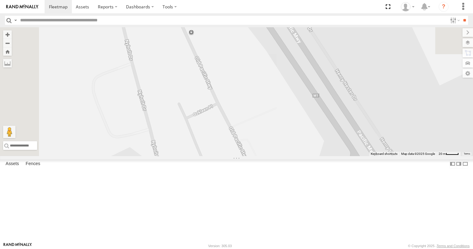
drag, startPoint x: 287, startPoint y: 217, endPoint x: 290, endPoint y: 223, distance: 6.5
click at [289, 156] on div "12 XB92CD/Water 637ZJJ N8/8 99 Spray rig N18/89 2" at bounding box center [236, 91] width 473 height 129
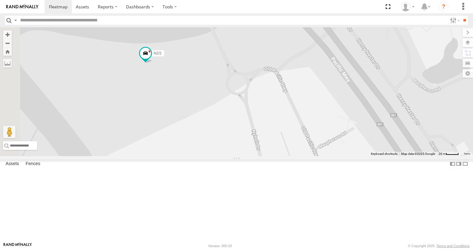
drag, startPoint x: 230, startPoint y: 173, endPoint x: 305, endPoint y: 160, distance: 75.4
click at [305, 156] on div "12 XB92CD/Water 637ZJJ N8/8 99 Spray rig N18/89 2 N2/2" at bounding box center [236, 91] width 473 height 129
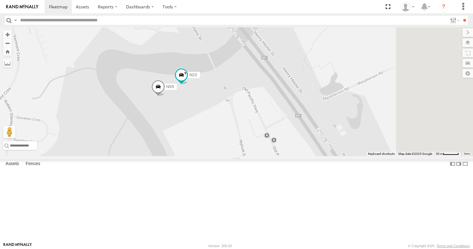
click at [165, 97] on span at bounding box center [158, 88] width 14 height 17
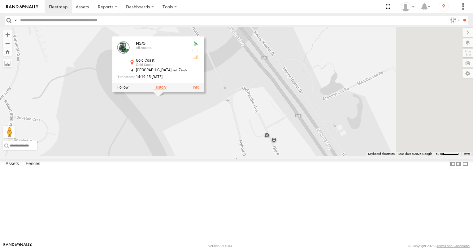
click at [167, 90] on label at bounding box center [160, 87] width 12 height 4
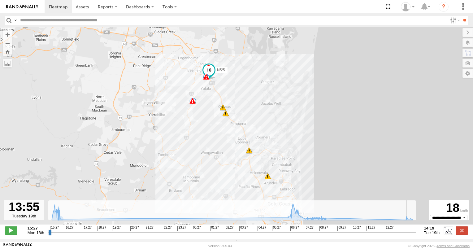
drag, startPoint x: 50, startPoint y: 236, endPoint x: 408, endPoint y: 232, distance: 357.2
type input "**********"
click at [408, 232] on input "range" at bounding box center [232, 232] width 368 height 6
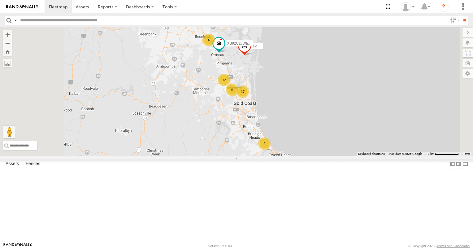
click at [215, 46] on div "4" at bounding box center [208, 40] width 12 height 12
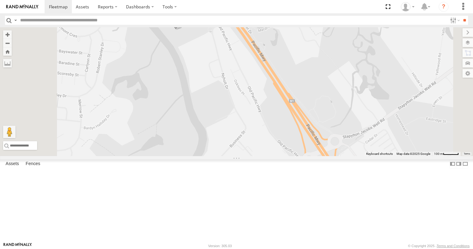
click at [303, 169] on div "2" at bounding box center [297, 162] width 12 height 12
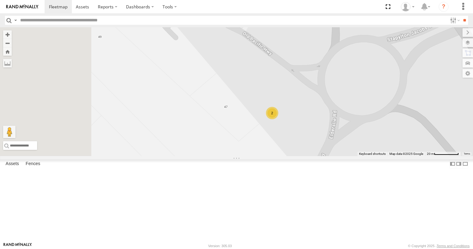
drag, startPoint x: 218, startPoint y: 114, endPoint x: 296, endPoint y: 136, distance: 81.8
click at [292, 135] on div "12 XB92CD/Water N5/5 N2/2 2" at bounding box center [236, 91] width 473 height 129
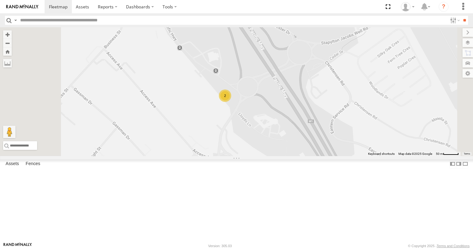
drag, startPoint x: 216, startPoint y: 102, endPoint x: 242, endPoint y: 157, distance: 60.9
click at [242, 156] on div "12 XB92CD/Water N5/5 N2/2 2" at bounding box center [236, 91] width 473 height 129
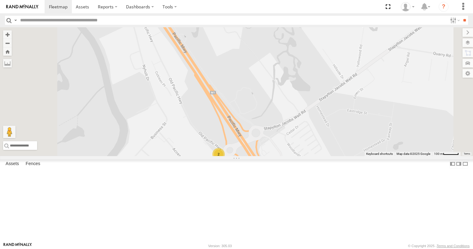
drag, startPoint x: 215, startPoint y: 126, endPoint x: 236, endPoint y: 161, distance: 40.5
click at [235, 156] on div "12 XB92CD/Water N5/5 N2/2 2" at bounding box center [236, 91] width 473 height 129
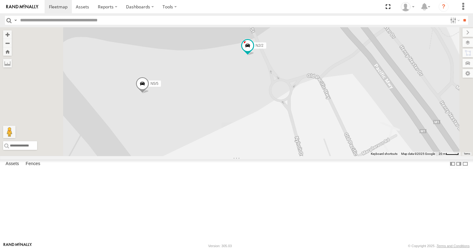
drag, startPoint x: 239, startPoint y: 147, endPoint x: 266, endPoint y: 161, distance: 30.0
click at [266, 156] on div "12 XB92CD/Water N5/5 N2/2" at bounding box center [236, 91] width 473 height 129
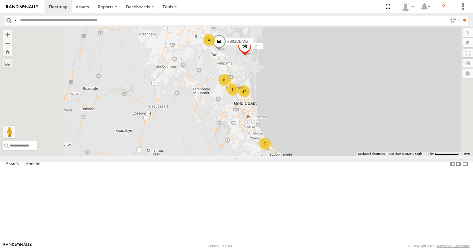
click at [215, 46] on div "4" at bounding box center [209, 40] width 12 height 12
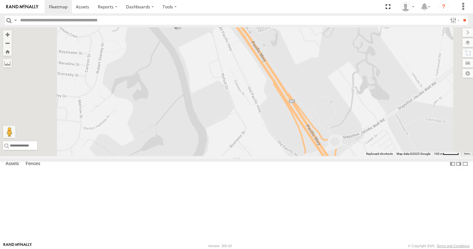
click at [183, 30] on span at bounding box center [176, 22] width 14 height 17
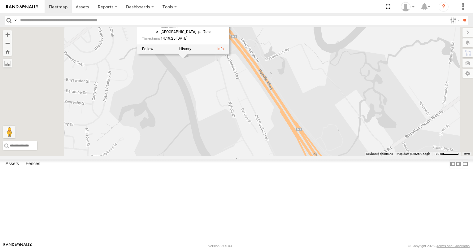
drag, startPoint x: 263, startPoint y: 98, endPoint x: 271, endPoint y: 130, distance: 32.4
click at [271, 129] on div "12 XB92CD/Water N5/5 N2/2 2 N5/5 All Assets [GEOGRAPHIC_DATA] -27.72807 , 153.2…" at bounding box center [236, 91] width 473 height 129
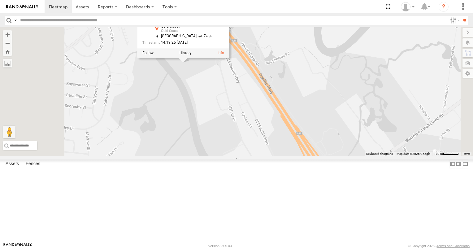
click at [274, 126] on div "12 XB92CD/Water N5/5 N2/2 2 N5/5 All Assets [GEOGRAPHIC_DATA] -27.72807 , 153.2…" at bounding box center [236, 91] width 473 height 129
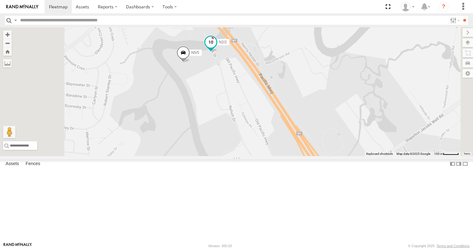
click at [216, 48] on span at bounding box center [210, 42] width 11 height 11
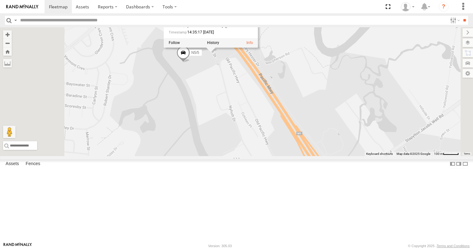
click at [283, 121] on div "12 XB92CD/Water N5/5 N2/2 2 N2/2 All Assets Martens [GEOGRAPHIC_DATA] -27.72744…" at bounding box center [236, 91] width 473 height 129
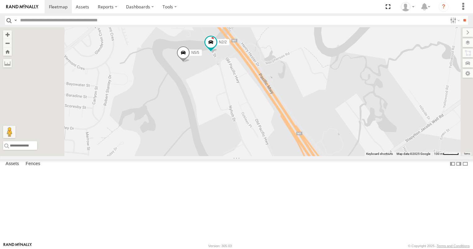
click at [190, 63] on span at bounding box center [183, 54] width 14 height 17
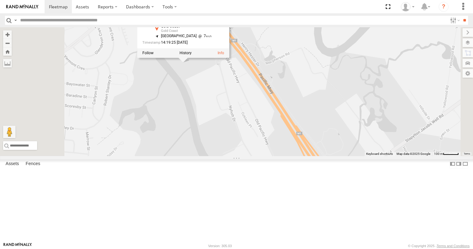
click at [272, 128] on div "12 XB92CD/Water N5/5 N2/2 2 N5/5 All Assets [GEOGRAPHIC_DATA] -27.72807 , 153.2…" at bounding box center [236, 91] width 473 height 129
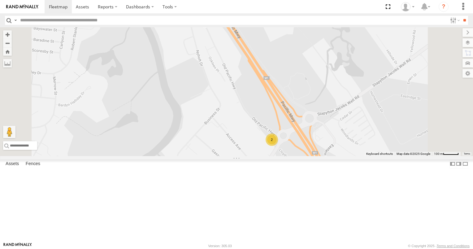
drag, startPoint x: 295, startPoint y: 174, endPoint x: 252, endPoint y: 100, distance: 85.9
click at [252, 101] on div "12 XB92CD/Water N5/5 N2/2 2" at bounding box center [236, 91] width 473 height 129
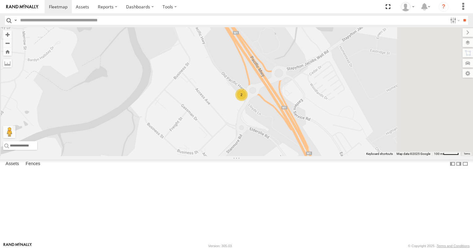
click at [248, 101] on div "2" at bounding box center [241, 95] width 12 height 12
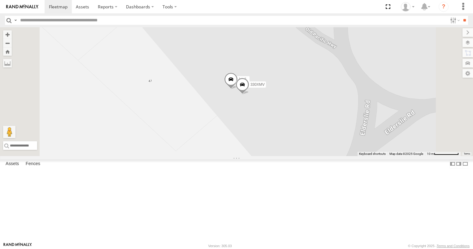
click at [238, 89] on span at bounding box center [231, 80] width 14 height 17
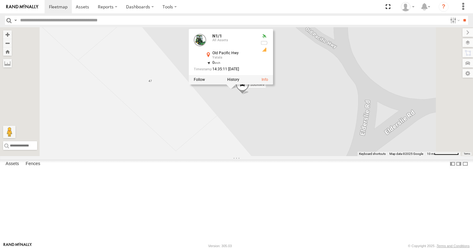
click at [301, 149] on div "12 XB92CD/Water N5/5 N2/2 330XMV N1/1 N1/1 All Assets Old Pacific Hwy Yatala -2…" at bounding box center [236, 91] width 473 height 129
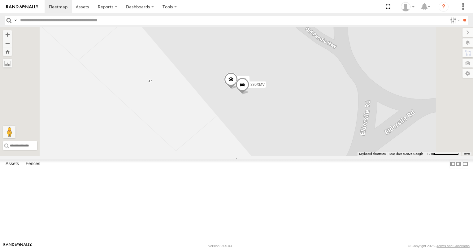
click at [249, 94] on span at bounding box center [243, 86] width 14 height 17
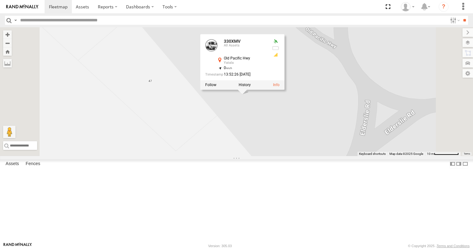
click at [293, 150] on div "12 XB92CD/Water N5/5 N2/2 330XMV N1/1 330XMV All Assets Old Pacific Hwy Yatala …" at bounding box center [236, 91] width 473 height 129
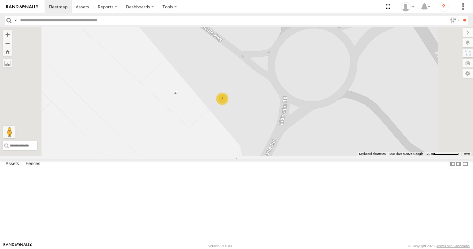
click at [228, 105] on div "2" at bounding box center [222, 99] width 12 height 12
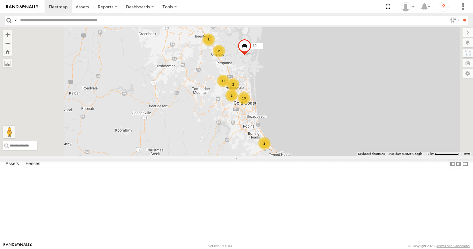
click at [215, 46] on div "3" at bounding box center [208, 39] width 12 height 12
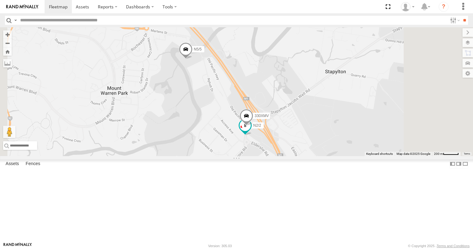
click at [251, 131] on span at bounding box center [245, 125] width 11 height 11
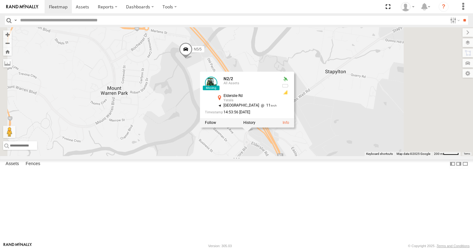
click at [193, 59] on span at bounding box center [186, 51] width 14 height 17
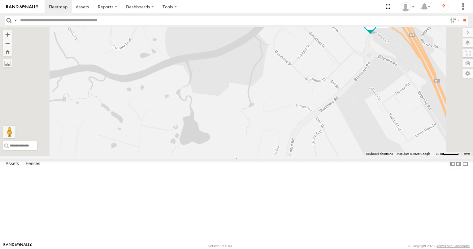
click at [279, 156] on div "12 N5/5 N5/5 All Assets Gold Coast Gold Coast -27.72807 , 153.21808 North East …" at bounding box center [236, 91] width 473 height 129
drag, startPoint x: 410, startPoint y: 101, endPoint x: 364, endPoint y: 137, distance: 58.2
click at [367, 136] on div "12 N5/5 XB92CD/Water N1/1 N2/2 330XMV" at bounding box center [236, 91] width 473 height 129
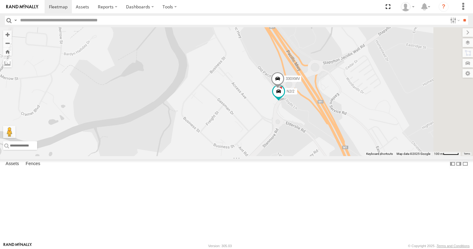
click at [284, 89] on span at bounding box center [278, 80] width 14 height 17
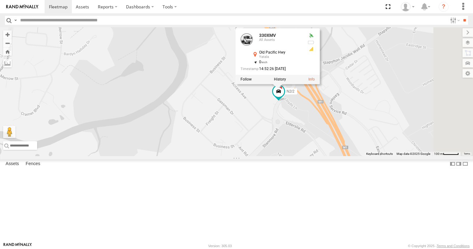
click at [336, 149] on div "12 N5/5 XB92CD/Water N1/1 N2/2 330XMV 330XMV All Assets Old Pacific Hwy Yatala …" at bounding box center [236, 91] width 473 height 129
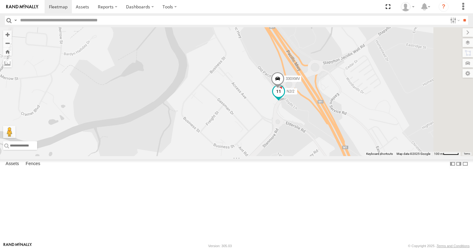
click at [285, 102] on span at bounding box center [279, 93] width 14 height 17
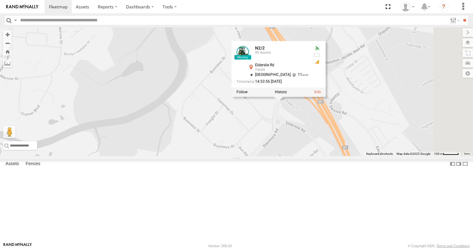
click at [342, 156] on div "12 N5/5 XB92CD/Water N1/1 N2/2 330XMV N2/2 All Assets Elderslie Rd Yatala -27.7…" at bounding box center [236, 91] width 473 height 129
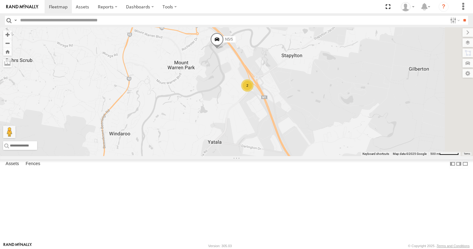
drag, startPoint x: 350, startPoint y: 186, endPoint x: 302, endPoint y: 119, distance: 82.6
click at [313, 135] on div "12 N5/5 XB92CD/Water N1/1 2" at bounding box center [236, 91] width 473 height 129
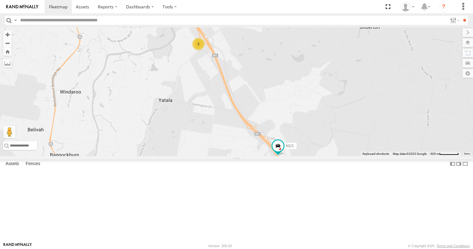
drag, startPoint x: 264, startPoint y: 153, endPoint x: 309, endPoint y: 176, distance: 51.5
click at [275, 156] on div "12 N5/5 XB92CD/Water N1/1 2" at bounding box center [236, 91] width 473 height 129
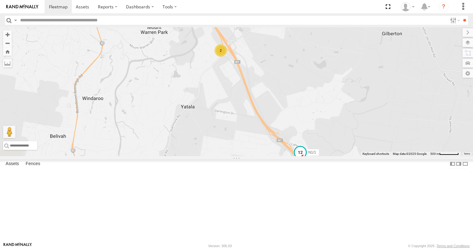
click at [306, 158] on span at bounding box center [300, 152] width 11 height 11
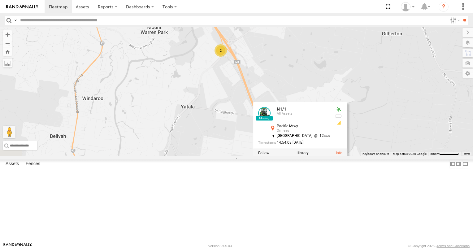
click at [295, 156] on div "12 N5/5 XB92CD/Water N1/1 2 N1/1 All Assets Pacific Mtwy Ormeau -27.76446 , 153…" at bounding box center [236, 91] width 473 height 129
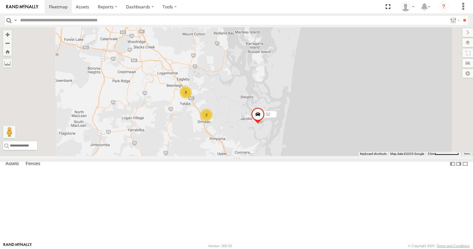
drag, startPoint x: 279, startPoint y: 176, endPoint x: 256, endPoint y: 90, distance: 89.3
click at [258, 97] on div "12 8 18 3 3 N8/8 2 2 2" at bounding box center [236, 91] width 473 height 129
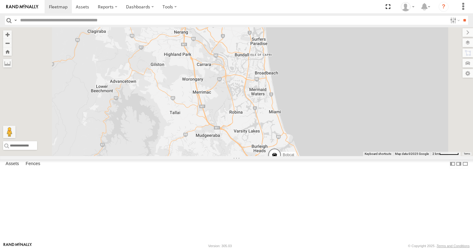
drag, startPoint x: 254, startPoint y: 72, endPoint x: 274, endPoint y: 147, distance: 77.5
click at [274, 144] on div "12 N8/8 637ZJJ 472RJJ - Hilux Bobcat" at bounding box center [236, 91] width 473 height 129
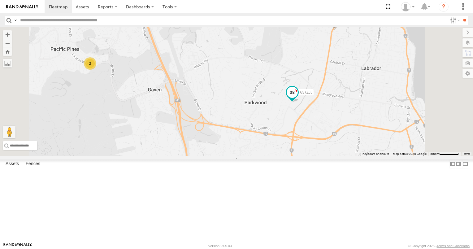
click at [298, 98] on span at bounding box center [292, 92] width 11 height 11
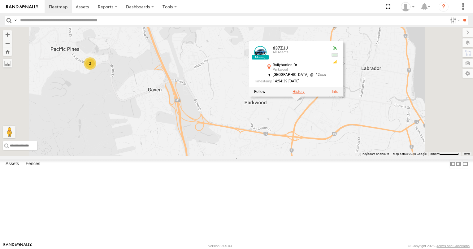
click at [305, 94] on label at bounding box center [298, 92] width 12 height 4
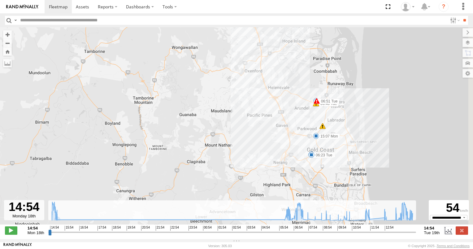
drag, startPoint x: 308, startPoint y: 165, endPoint x: 226, endPoint y: 104, distance: 101.9
click at [227, 105] on div "637ZJJ 14:55 Mon 06:51 Tue 07:29 Tue 07:31 Tue 07:36 Tue 11:57 Tue 13:16 Tue 13…" at bounding box center [236, 129] width 473 height 204
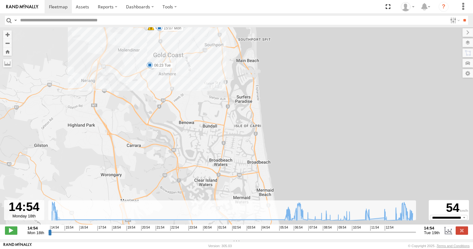
drag, startPoint x: 214, startPoint y: 84, endPoint x: 233, endPoint y: 161, distance: 79.0
click at [233, 160] on div "637ZJJ 14:55 Mon 06:51 Tue 07:29 Tue 07:31 Tue 07:36 Tue 11:57 Tue 13:16 Tue 13…" at bounding box center [236, 129] width 473 height 204
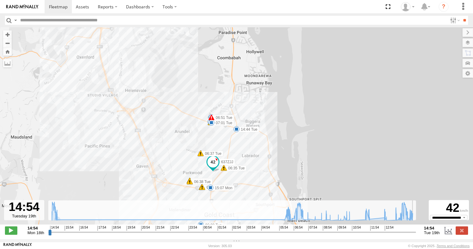
drag, startPoint x: 49, startPoint y: 236, endPoint x: 419, endPoint y: 229, distance: 370.5
type input "**********"
click at [416, 229] on input "range" at bounding box center [232, 232] width 368 height 6
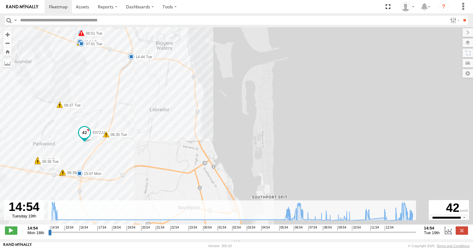
drag, startPoint x: 169, startPoint y: 141, endPoint x: 184, endPoint y: 142, distance: 15.2
click at [184, 142] on div "637ZJJ 14:55 Mon 06:51 Tue 07:29 Tue 07:31 Tue 07:36 Tue 11:57 Tue 13:16 Tue 13…" at bounding box center [236, 129] width 473 height 204
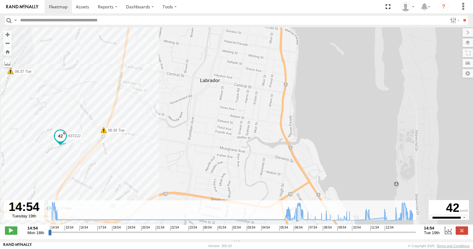
drag, startPoint x: 118, startPoint y: 132, endPoint x: 188, endPoint y: 129, distance: 70.6
click at [180, 131] on div "637ZJJ 14:55 Mon 06:51 Tue 07:29 Tue 07:31 Tue 07:36 Tue 11:57 Tue 13:16 Tue 13…" at bounding box center [236, 129] width 473 height 204
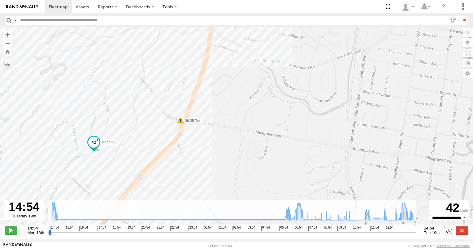
drag, startPoint x: 122, startPoint y: 143, endPoint x: 221, endPoint y: 139, distance: 99.1
click at [216, 139] on div "637ZJJ 14:55 Mon 06:51 Tue 07:29 Tue 07:31 Tue 07:36 Tue 11:57 Tue 13:16 Tue 13…" at bounding box center [236, 129] width 473 height 204
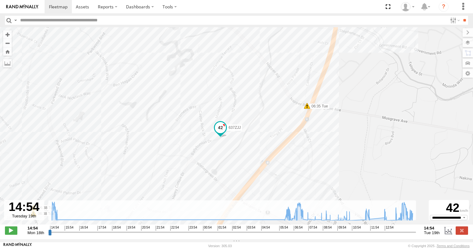
drag, startPoint x: 222, startPoint y: 161, endPoint x: 227, endPoint y: 120, distance: 41.2
click at [227, 126] on div "637ZJJ 14:55 Mon 06:51 Tue 07:29 Tue 07:31 Tue 07:36 Tue 11:57 Tue 13:16 Tue 13…" at bounding box center [236, 129] width 473 height 204
